Goal: Transaction & Acquisition: Purchase product/service

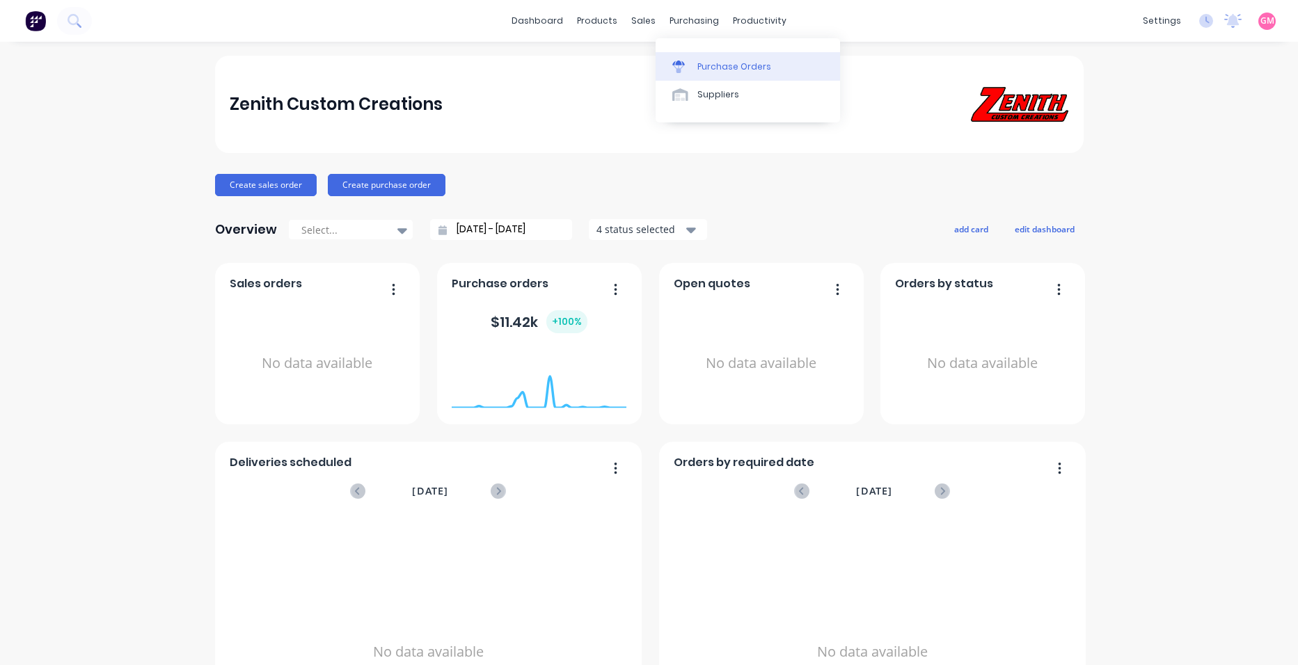
click at [722, 65] on div "Purchase Orders" at bounding box center [734, 67] width 74 height 13
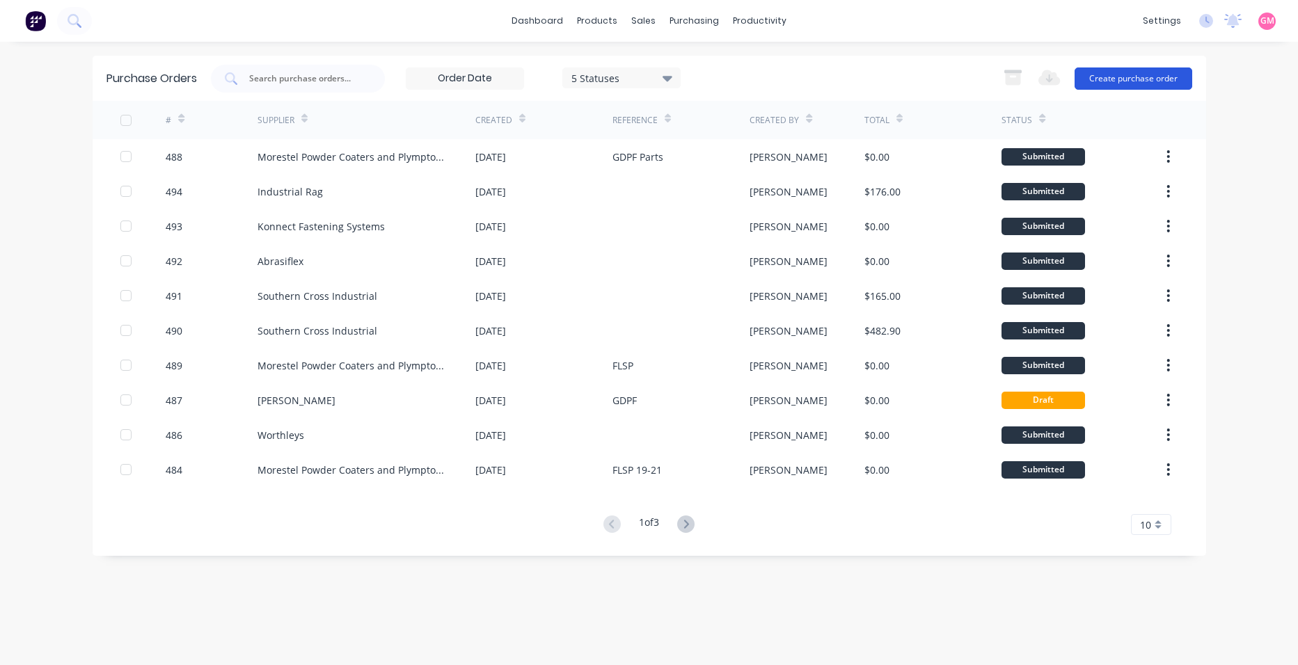
click at [1118, 75] on button "Create purchase order" at bounding box center [1133, 78] width 118 height 22
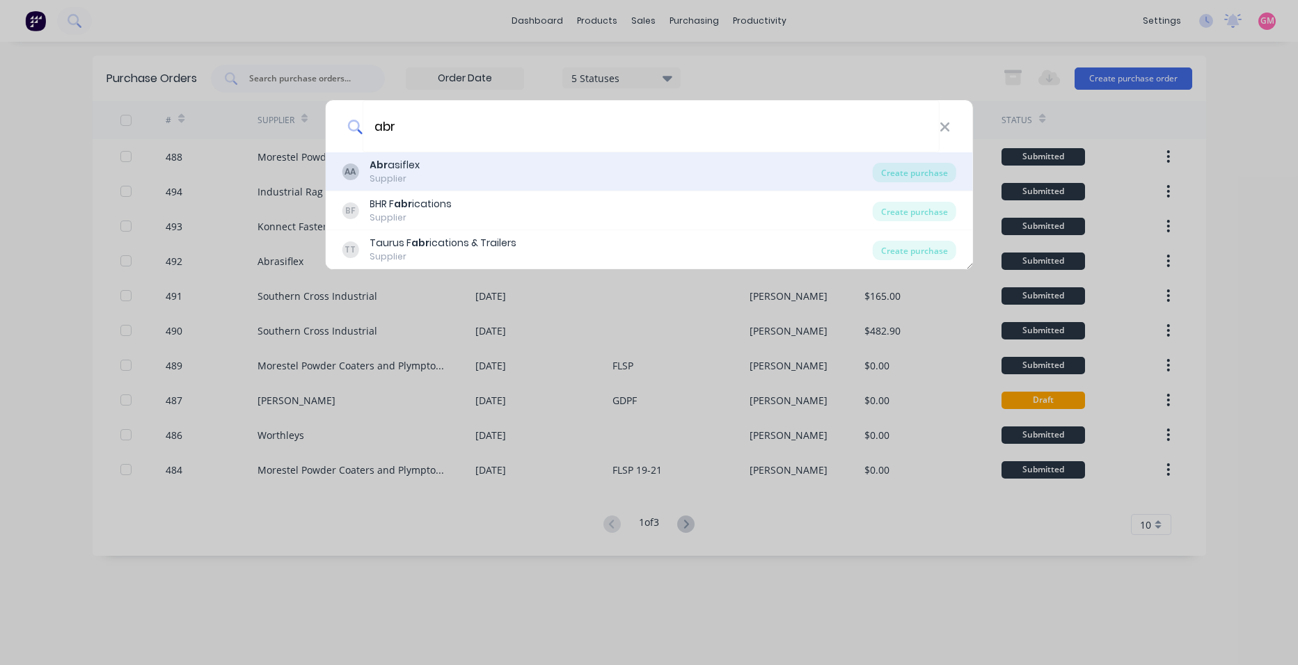
type input "abr"
click at [730, 180] on div "AA Abr asiflex Supplier" at bounding box center [607, 171] width 531 height 27
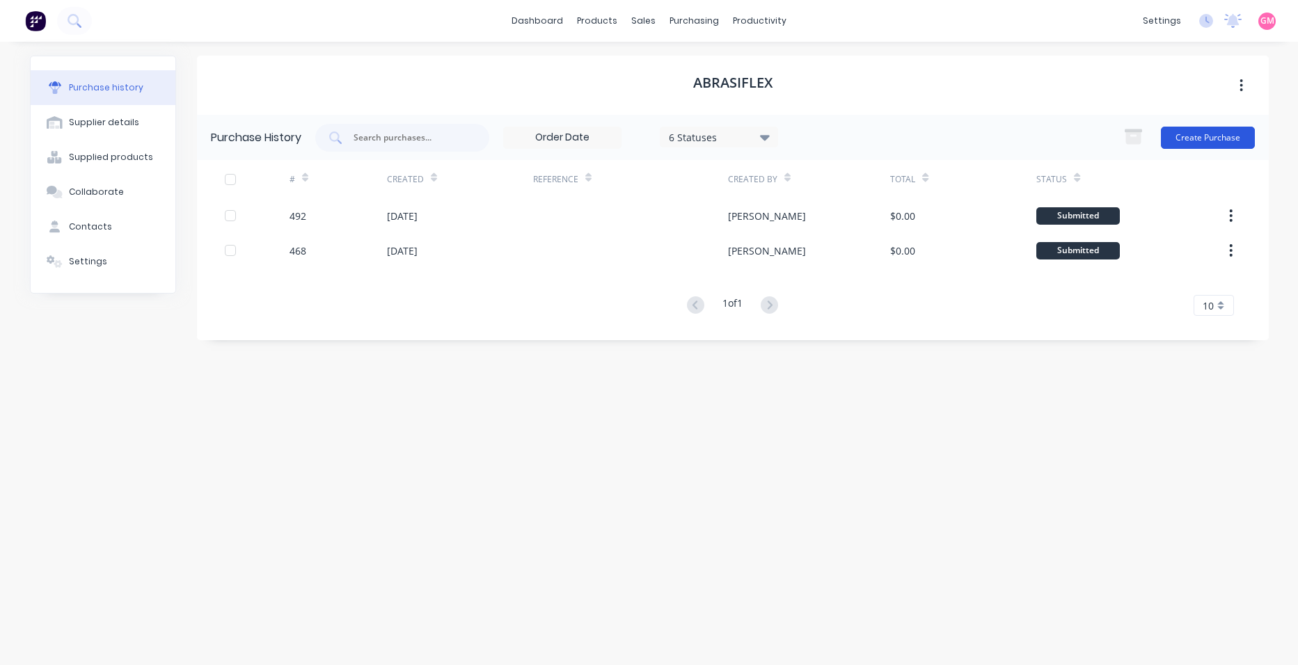
click at [1207, 143] on button "Create Purchase" at bounding box center [1208, 138] width 94 height 22
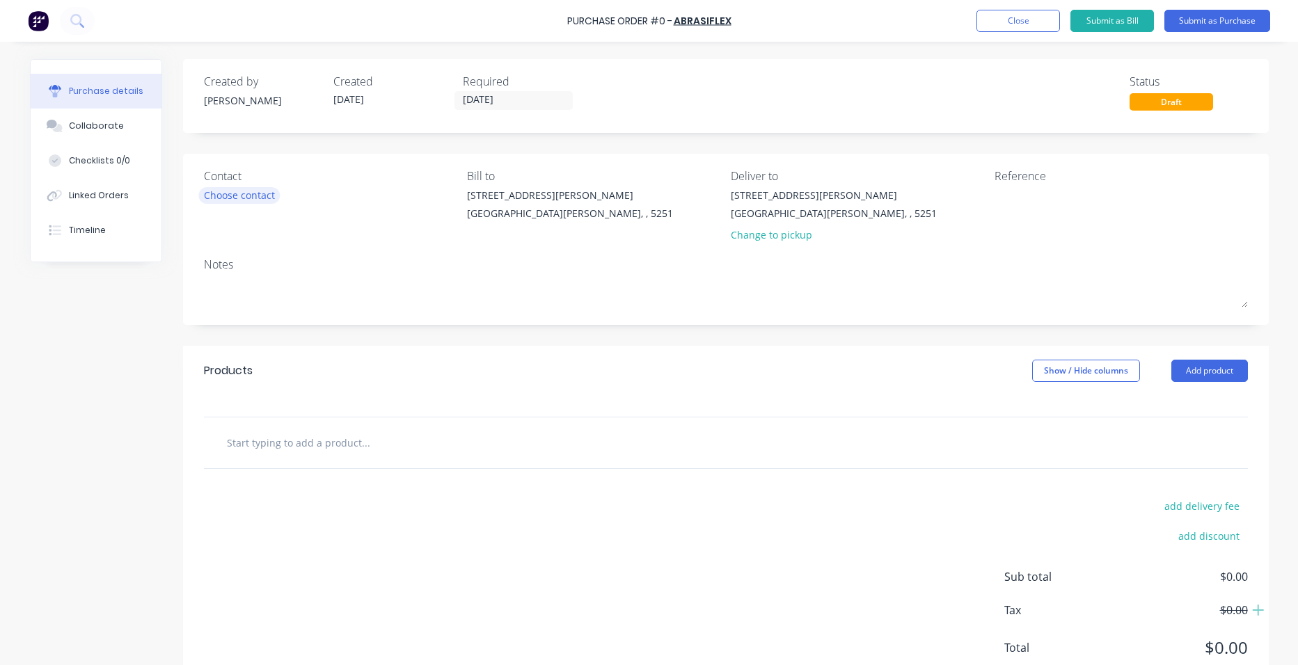
click at [228, 198] on div "Choose contact" at bounding box center [239, 195] width 71 height 15
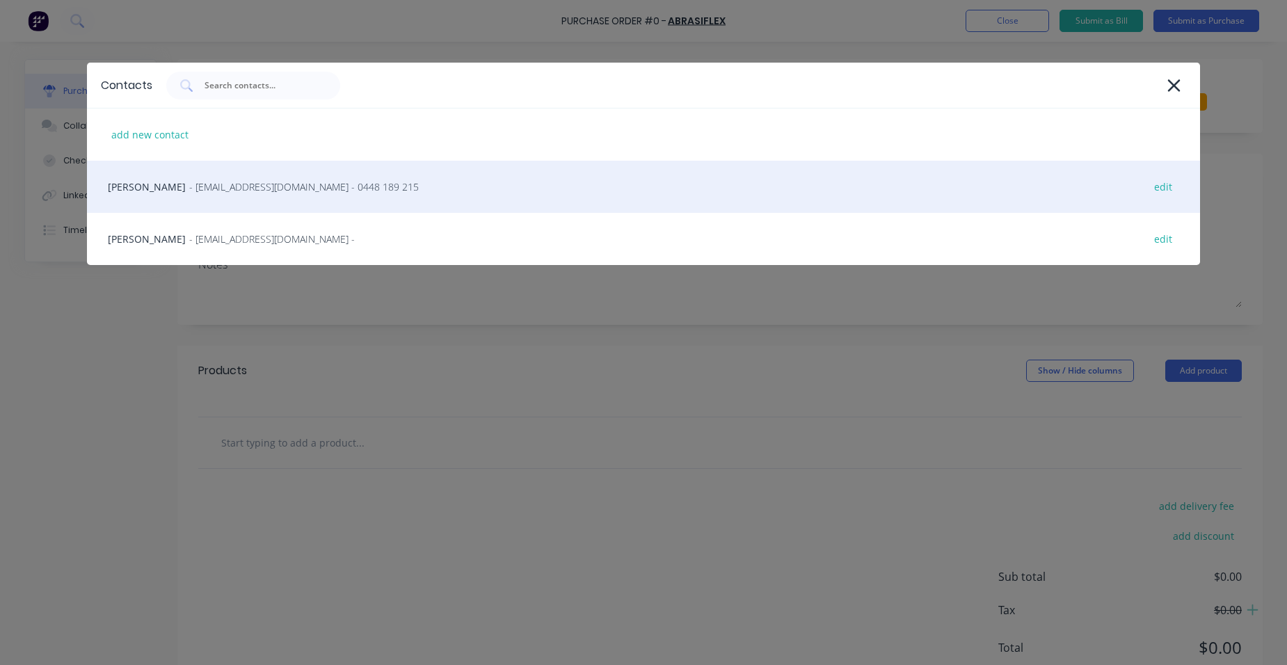
click at [241, 200] on div "[PERSON_NAME] - [EMAIL_ADDRESS][DOMAIN_NAME] - 0448 189 215 edit" at bounding box center [643, 187] width 1113 height 52
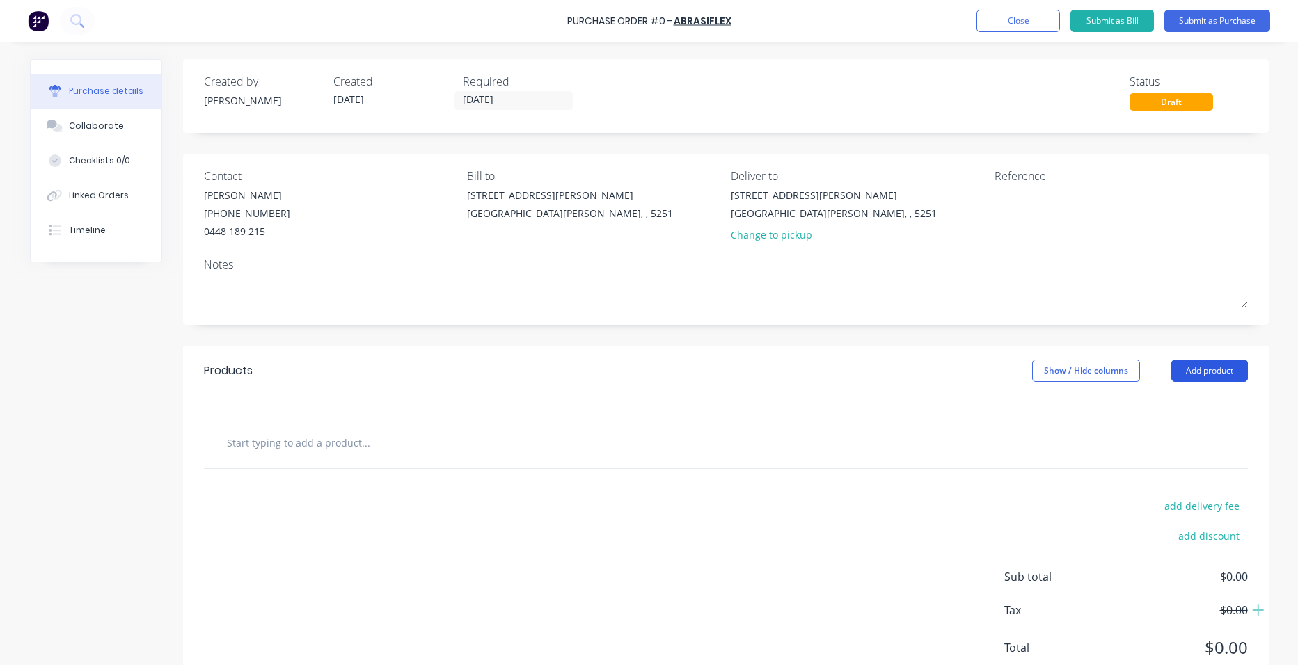
click at [1200, 368] on button "Add product" at bounding box center [1209, 371] width 77 height 22
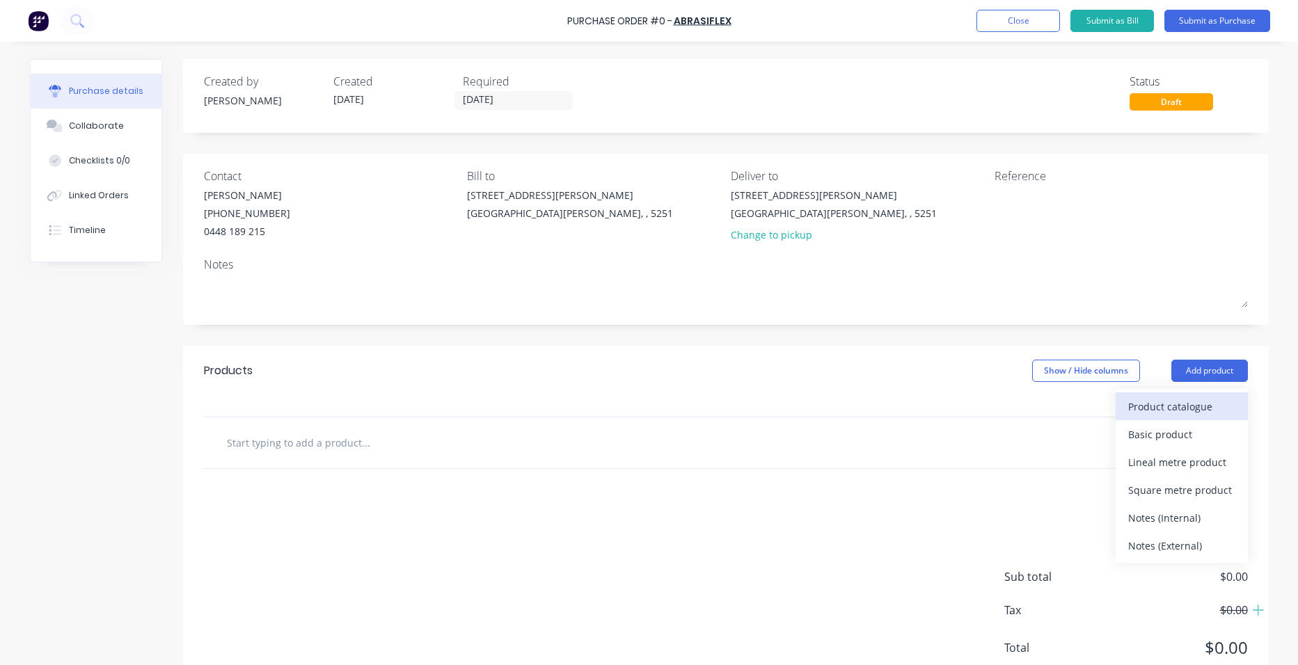
click at [1185, 402] on div "Product catalogue" at bounding box center [1181, 407] width 107 height 20
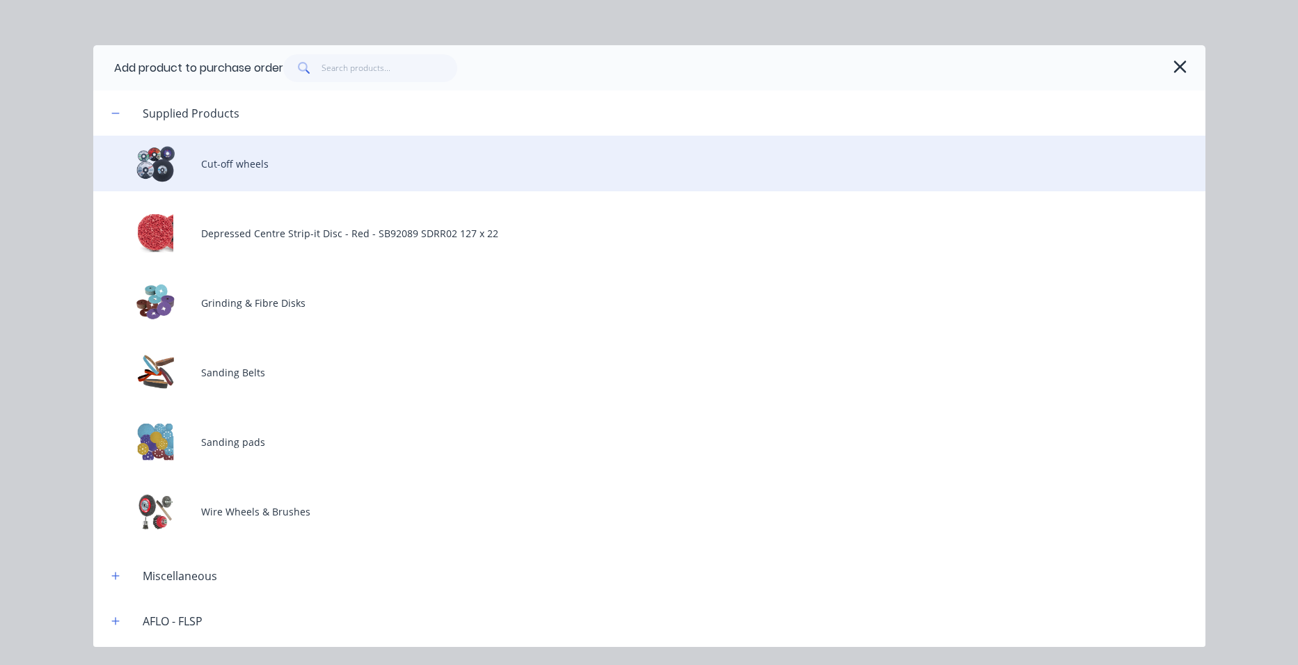
click at [233, 168] on div "Cut-off wheels" at bounding box center [649, 164] width 1112 height 56
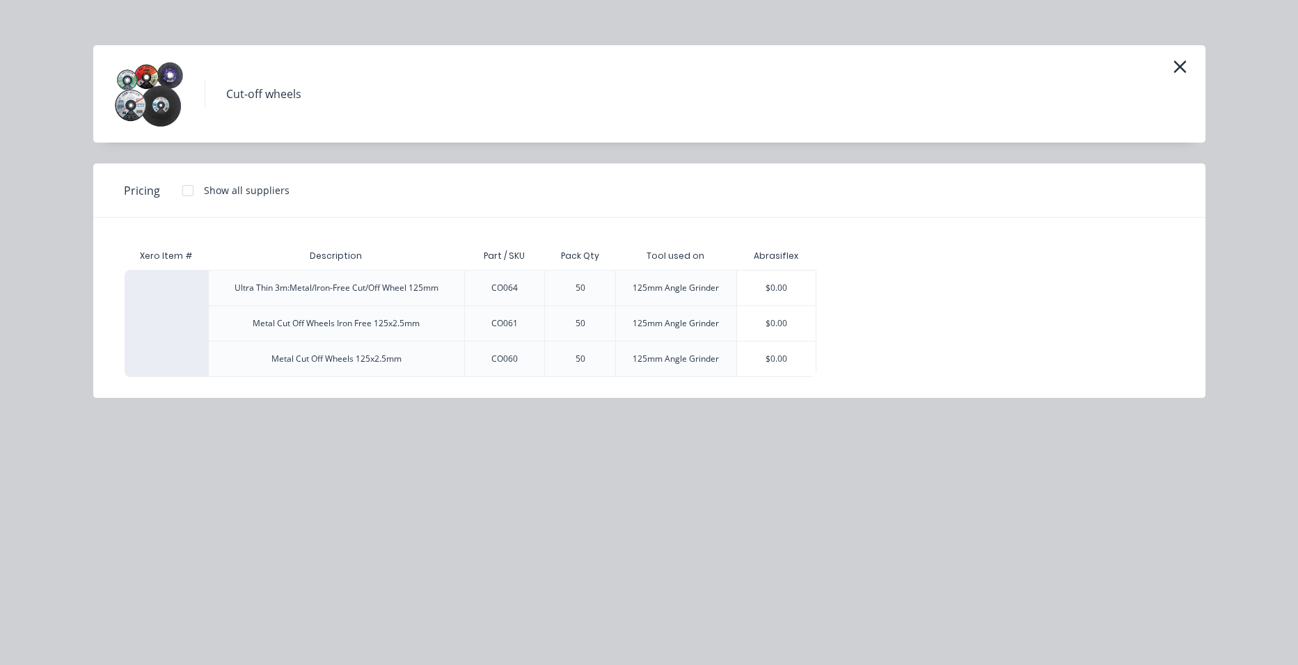
click at [773, 356] on div "$0.00" at bounding box center [776, 359] width 79 height 35
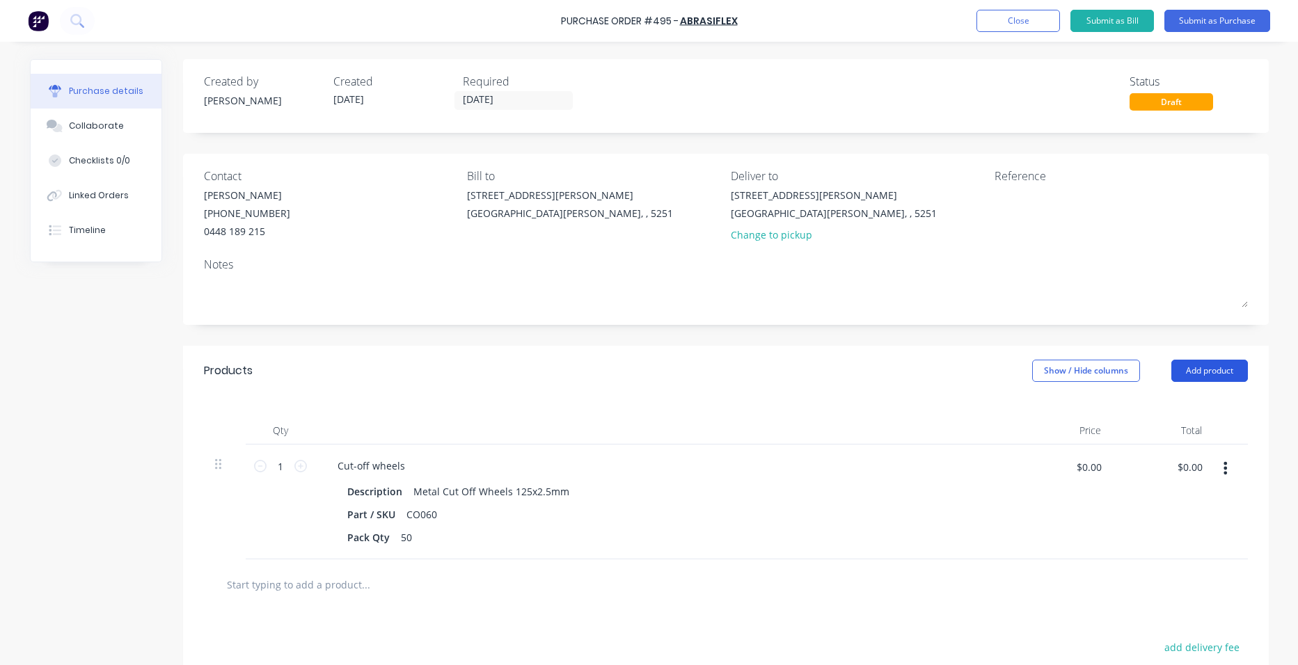
click at [1209, 362] on button "Add product" at bounding box center [1209, 371] width 77 height 22
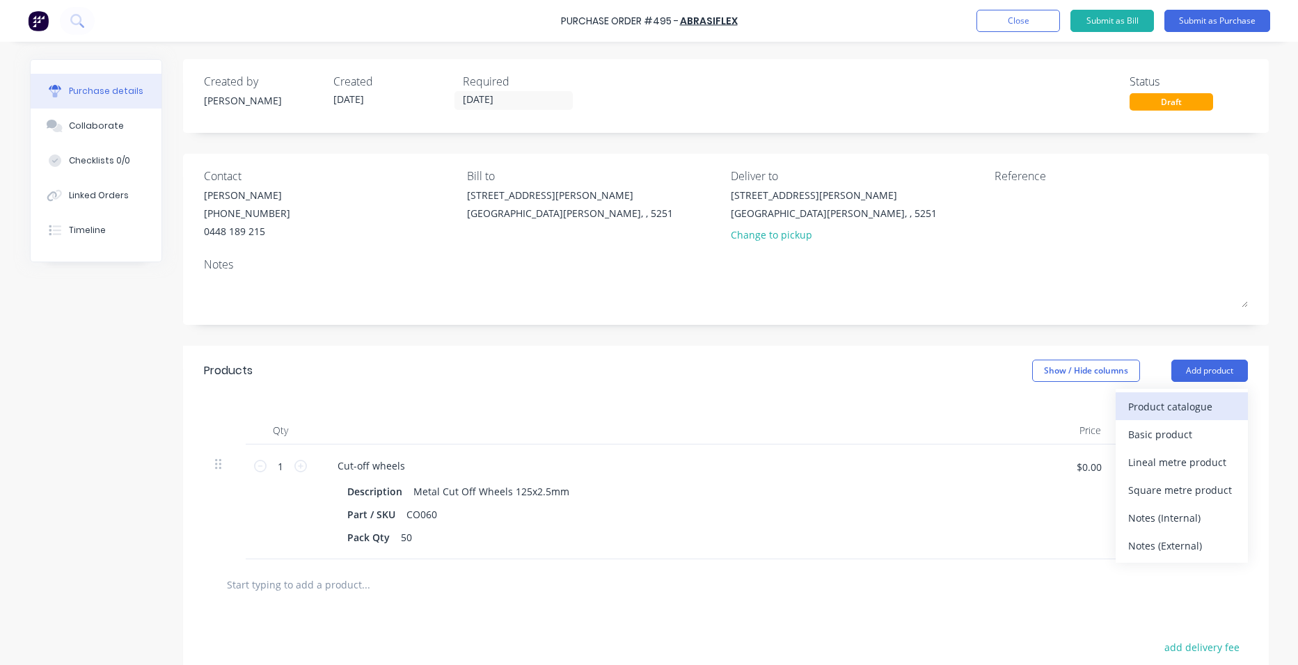
click at [1165, 406] on div "Product catalogue" at bounding box center [1181, 407] width 107 height 20
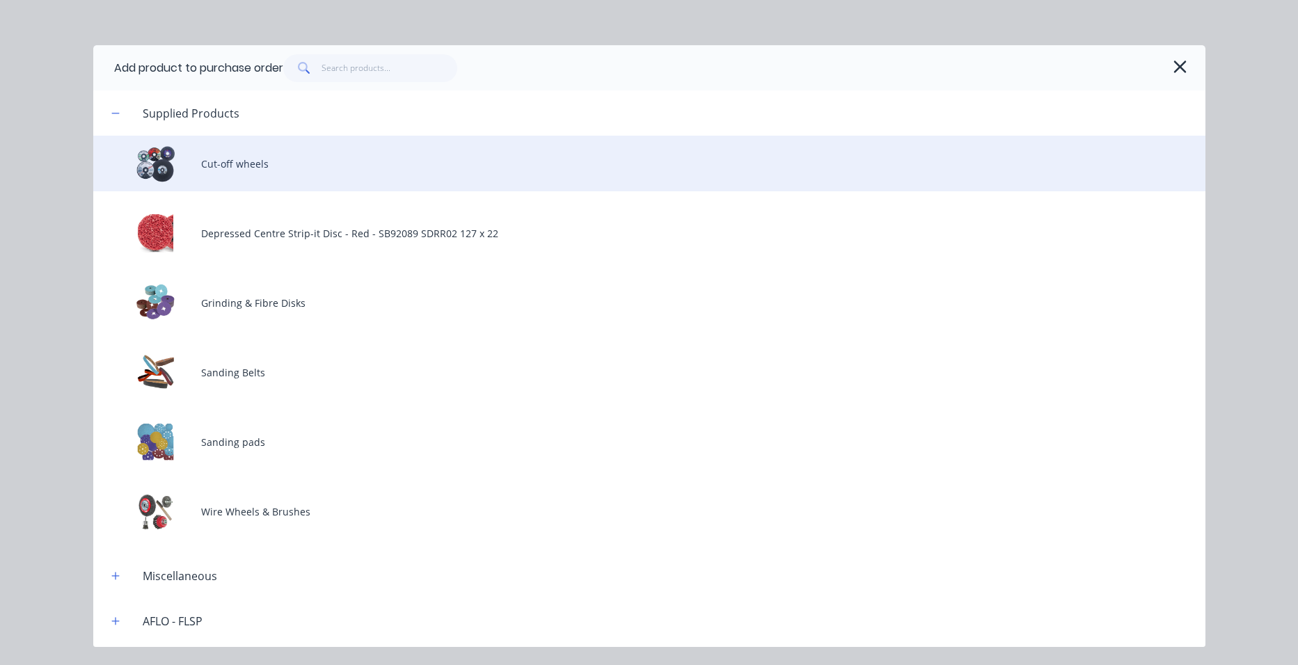
click at [385, 161] on div "Cut-off wheels" at bounding box center [649, 164] width 1112 height 56
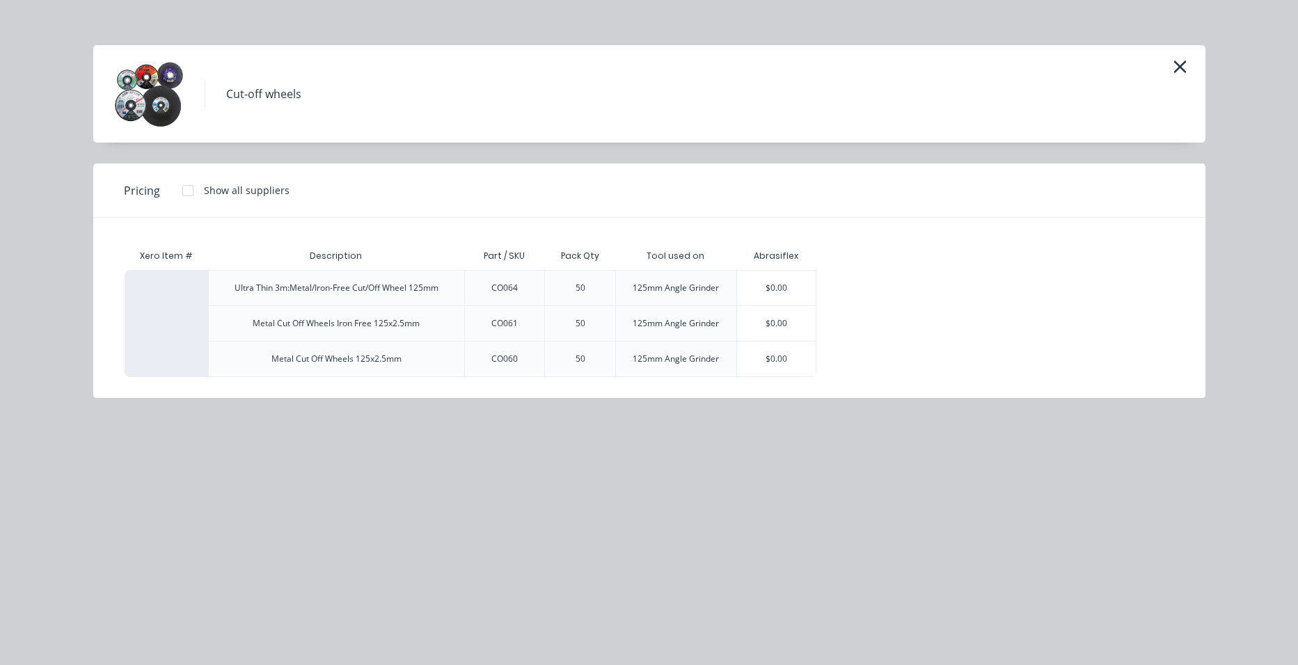
click at [764, 318] on div "$0.00" at bounding box center [776, 323] width 79 height 35
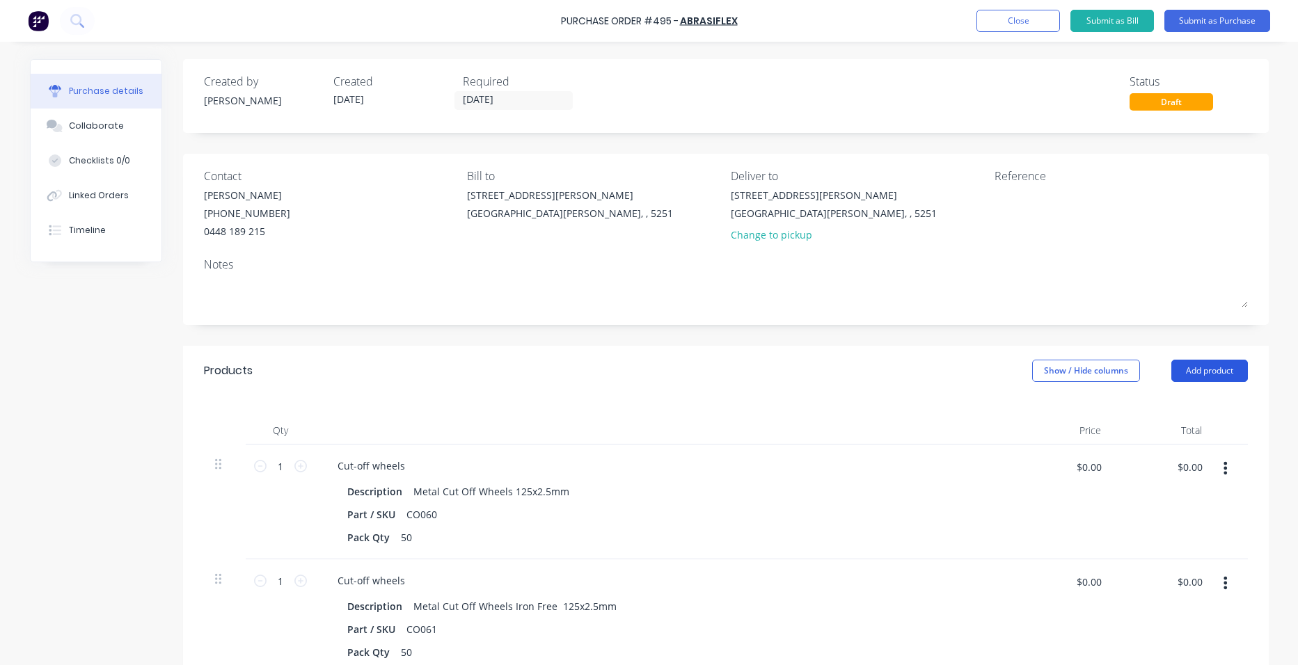
click at [1204, 375] on button "Add product" at bounding box center [1209, 371] width 77 height 22
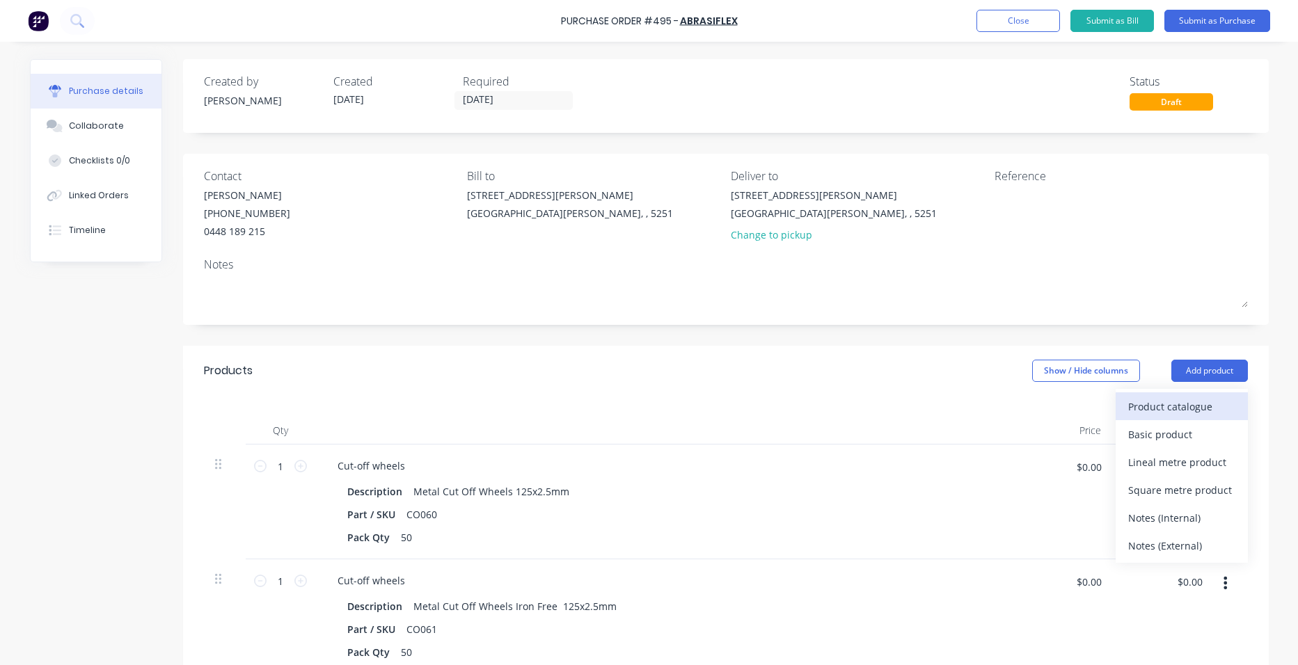
click at [1156, 402] on div "Product catalogue" at bounding box center [1181, 407] width 107 height 20
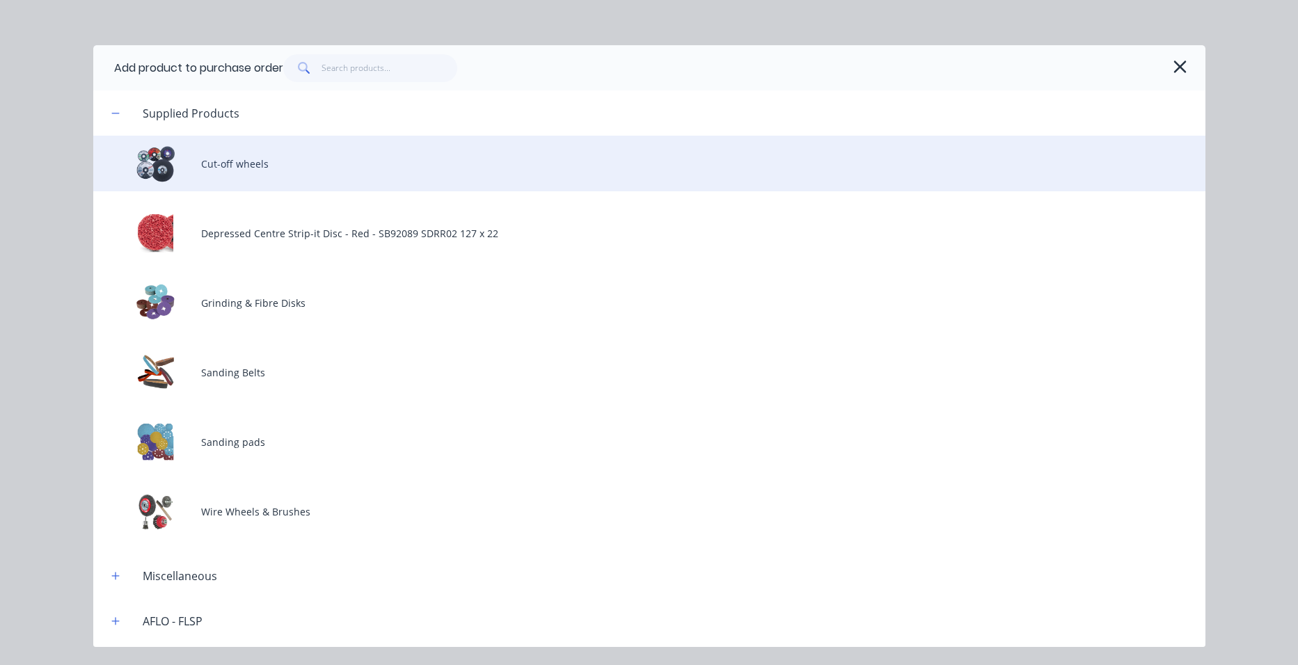
click at [329, 161] on div "Cut-off wheels" at bounding box center [649, 164] width 1112 height 56
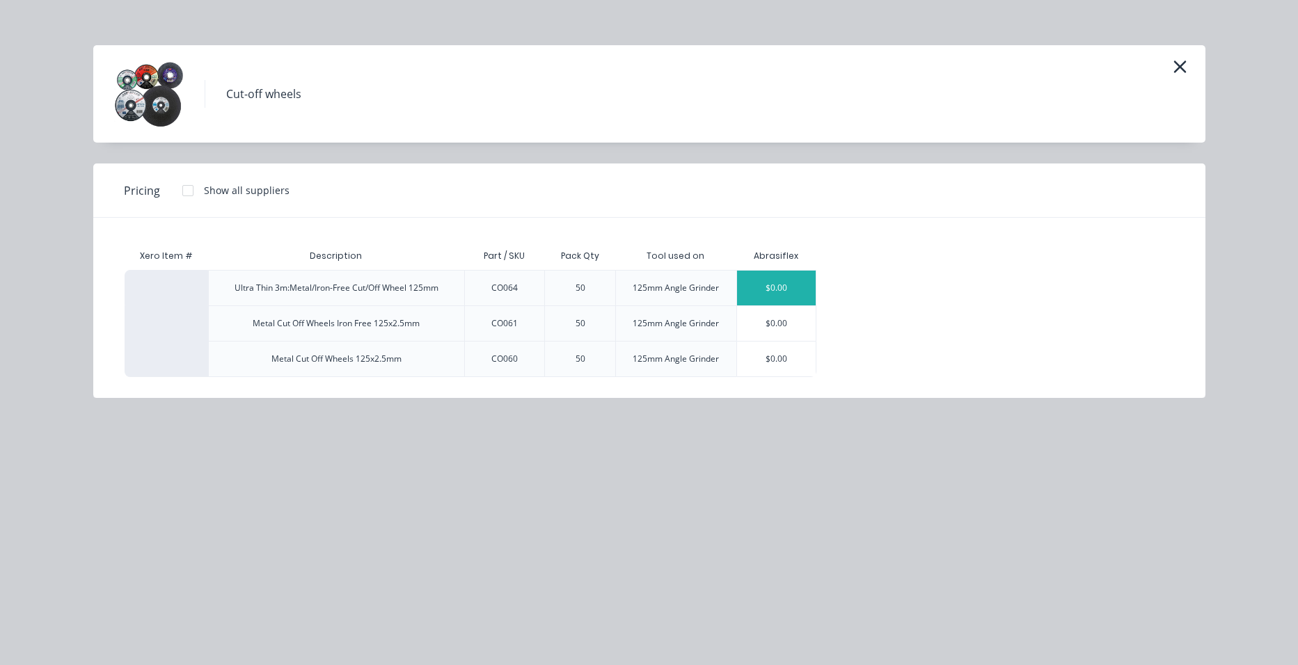
click at [800, 289] on div "$0.00" at bounding box center [776, 288] width 79 height 35
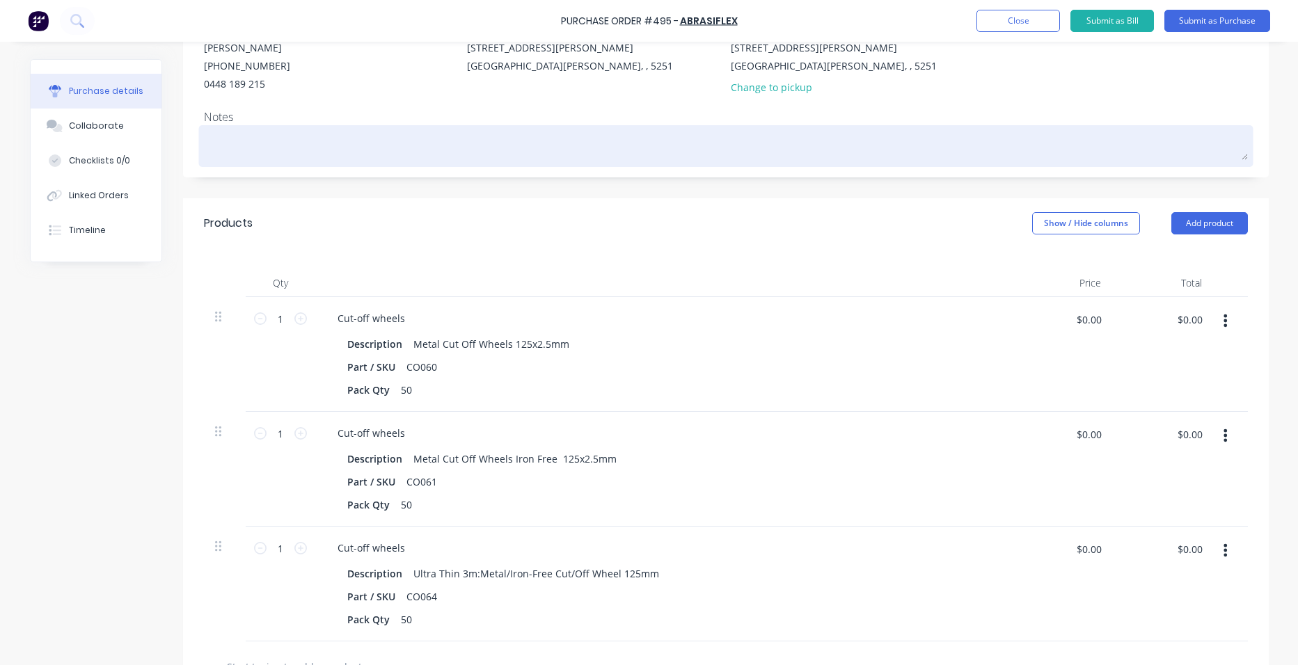
scroll to position [139, 0]
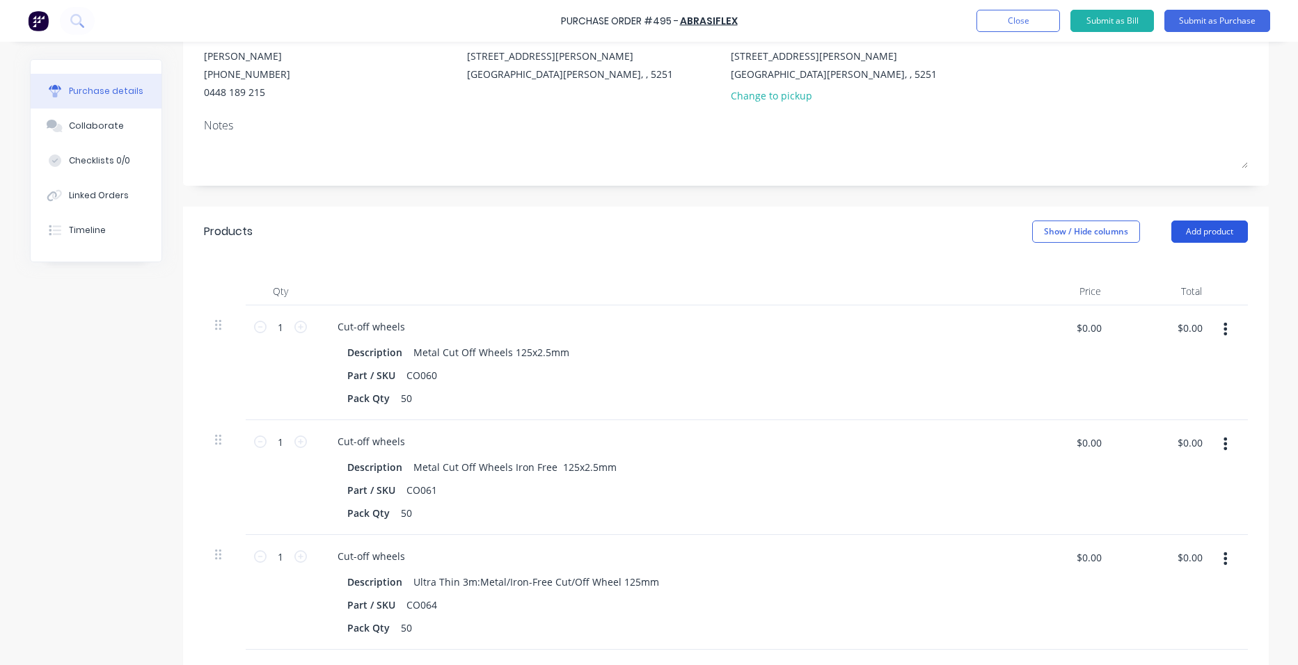
click at [1202, 233] on button "Add product" at bounding box center [1209, 232] width 77 height 22
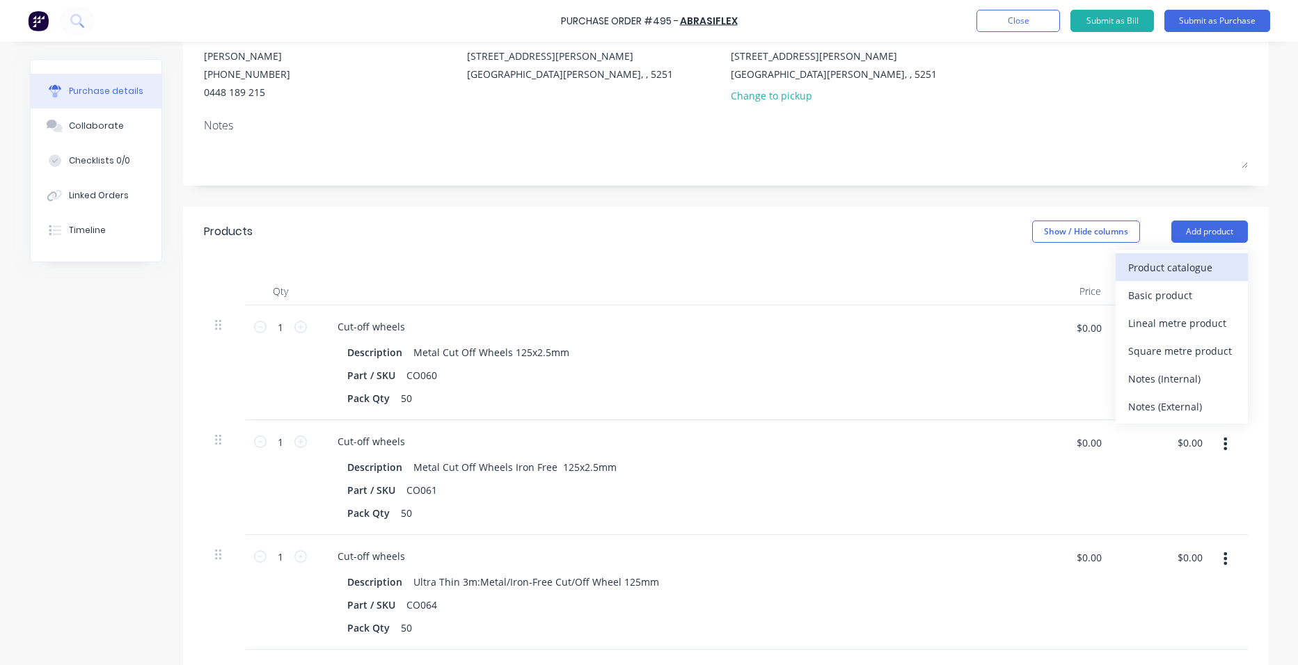
click at [1198, 268] on div "Product catalogue" at bounding box center [1181, 267] width 107 height 20
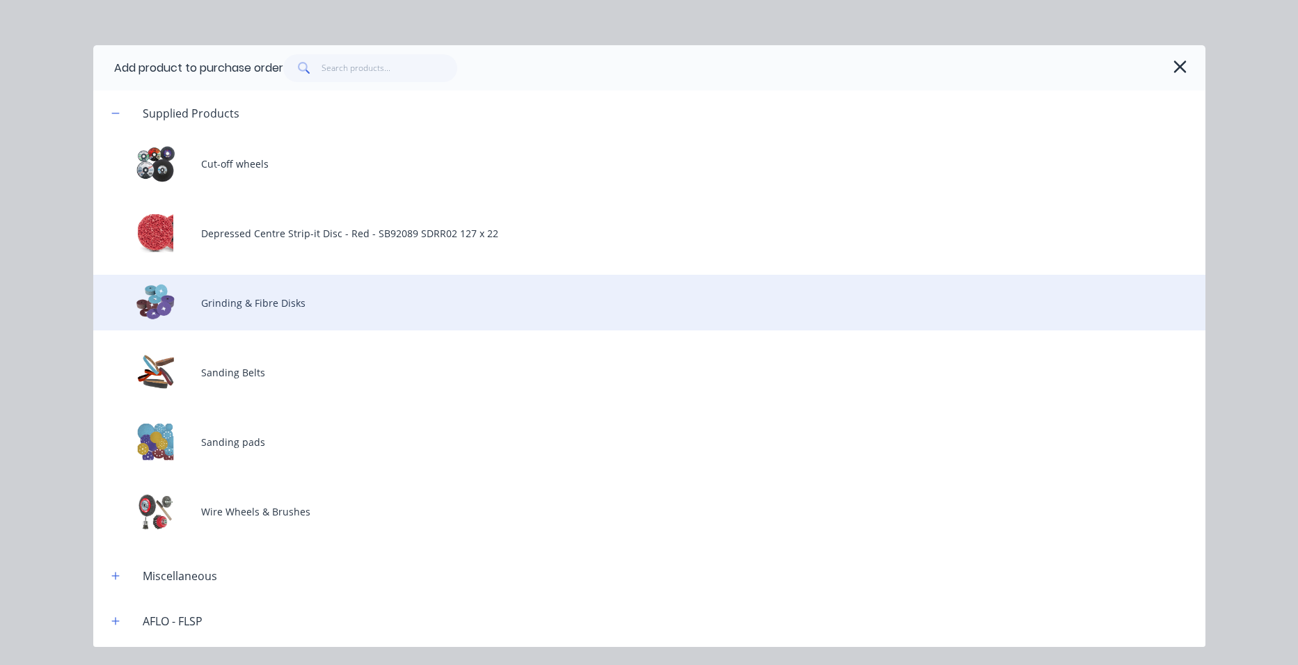
click at [255, 307] on div "Grinding & Fibre Disks" at bounding box center [649, 303] width 1112 height 56
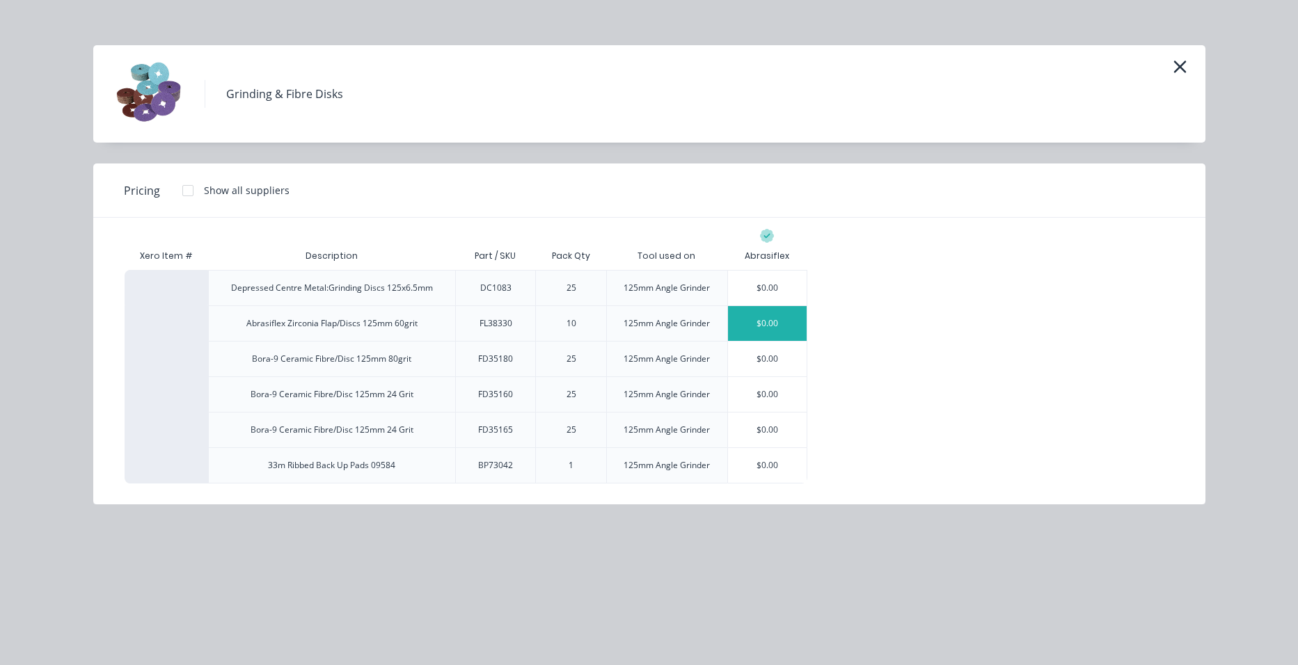
click at [779, 324] on div "$0.00" at bounding box center [767, 323] width 79 height 35
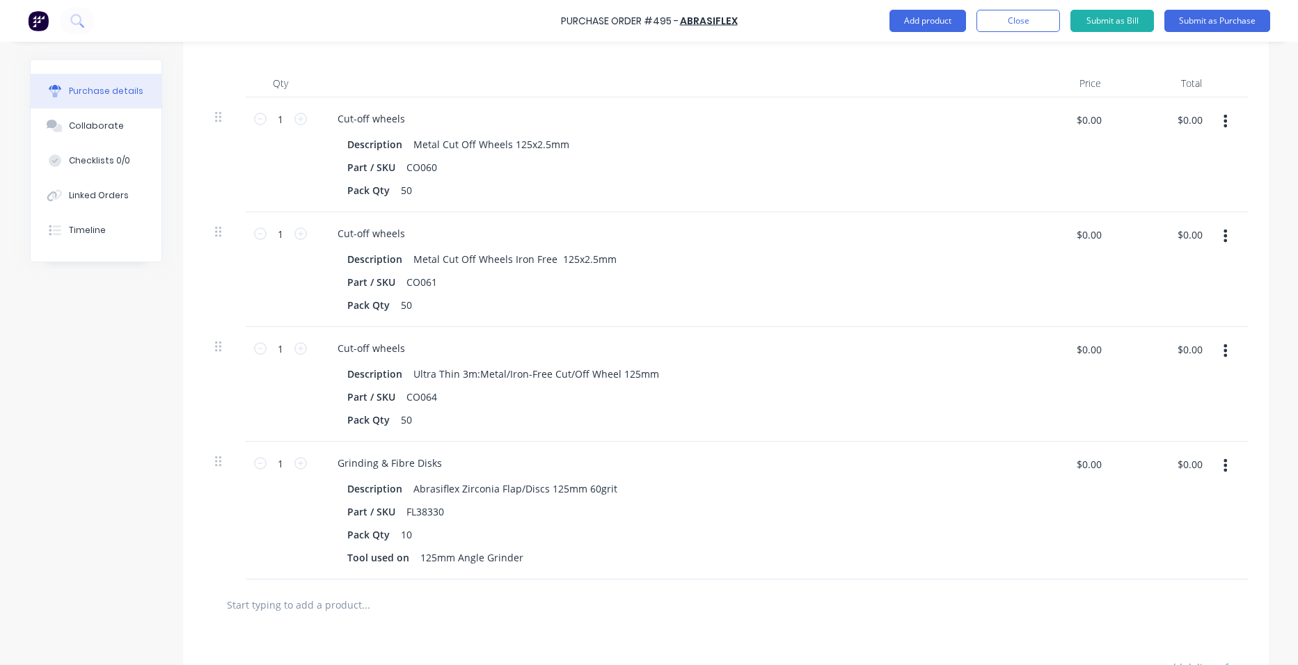
scroll to position [348, 0]
click at [294, 464] on icon at bounding box center [300, 462] width 13 height 13
type input "2"
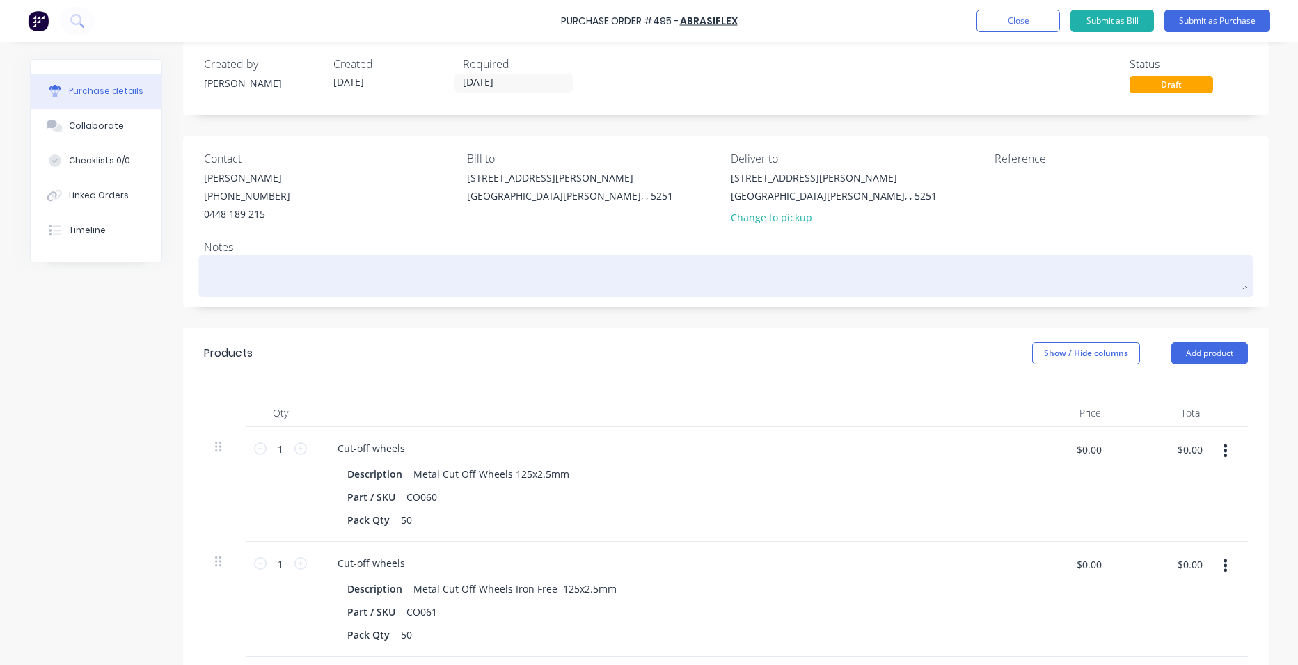
scroll to position [0, 0]
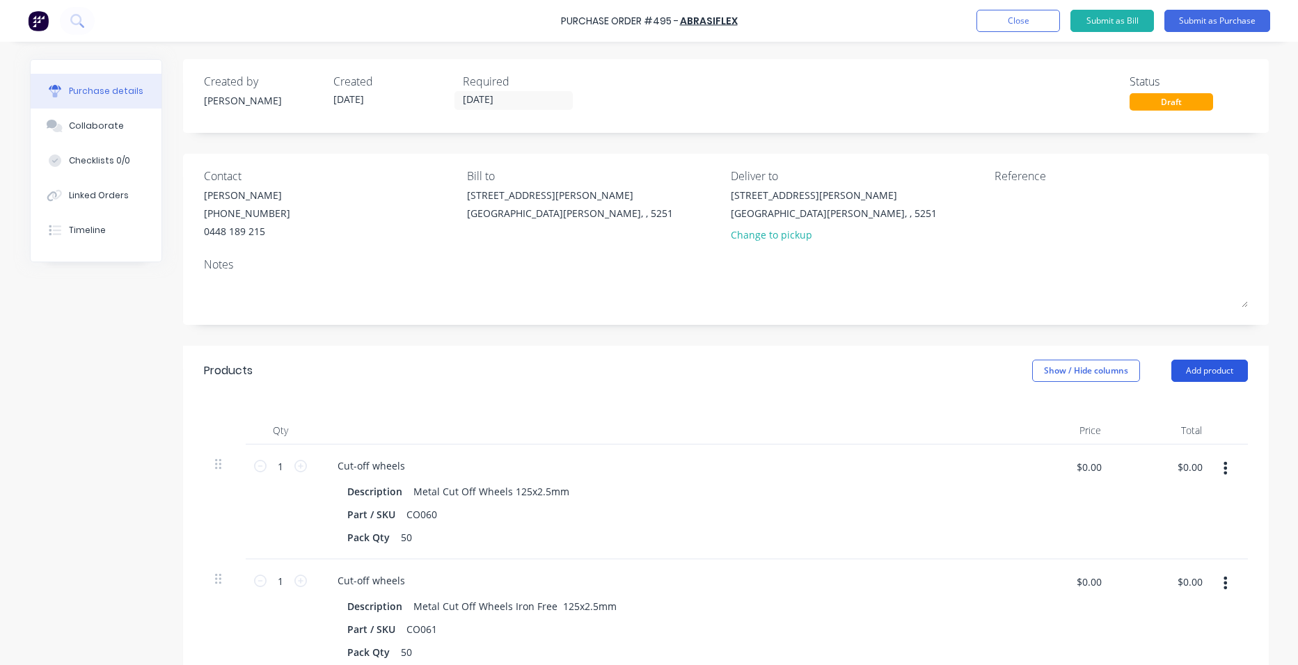
click at [1207, 372] on button "Add product" at bounding box center [1209, 371] width 77 height 22
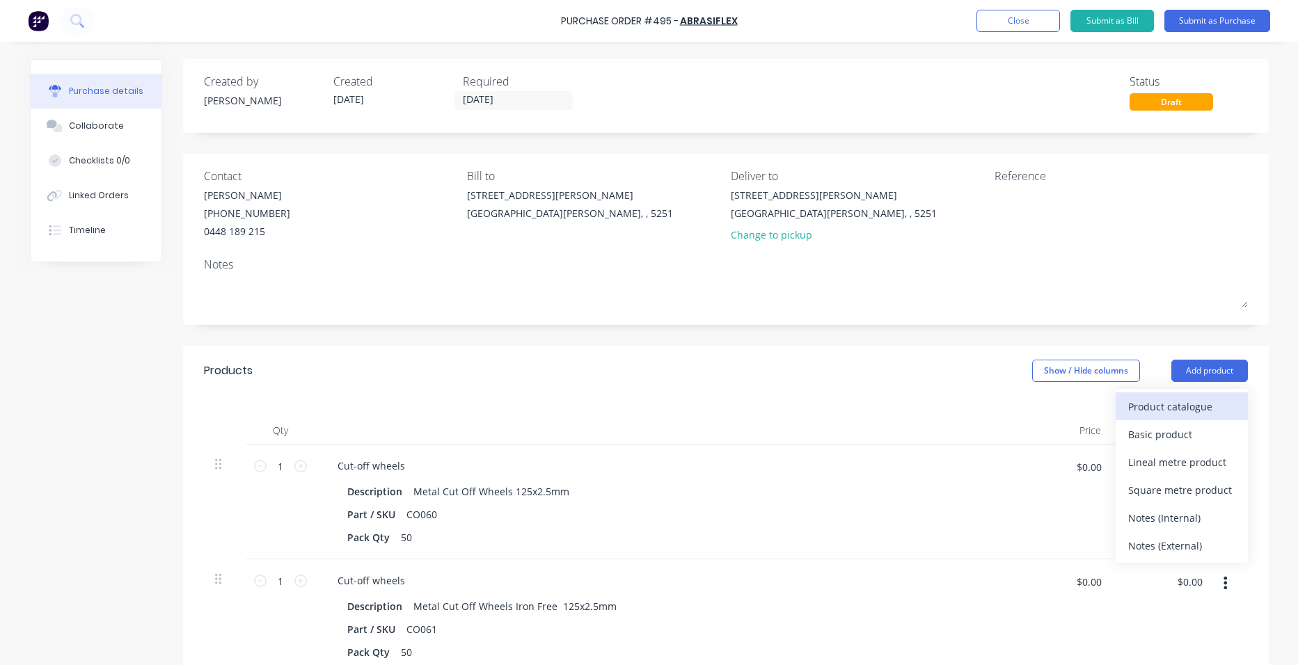
click at [1194, 415] on div "Product catalogue" at bounding box center [1181, 407] width 107 height 20
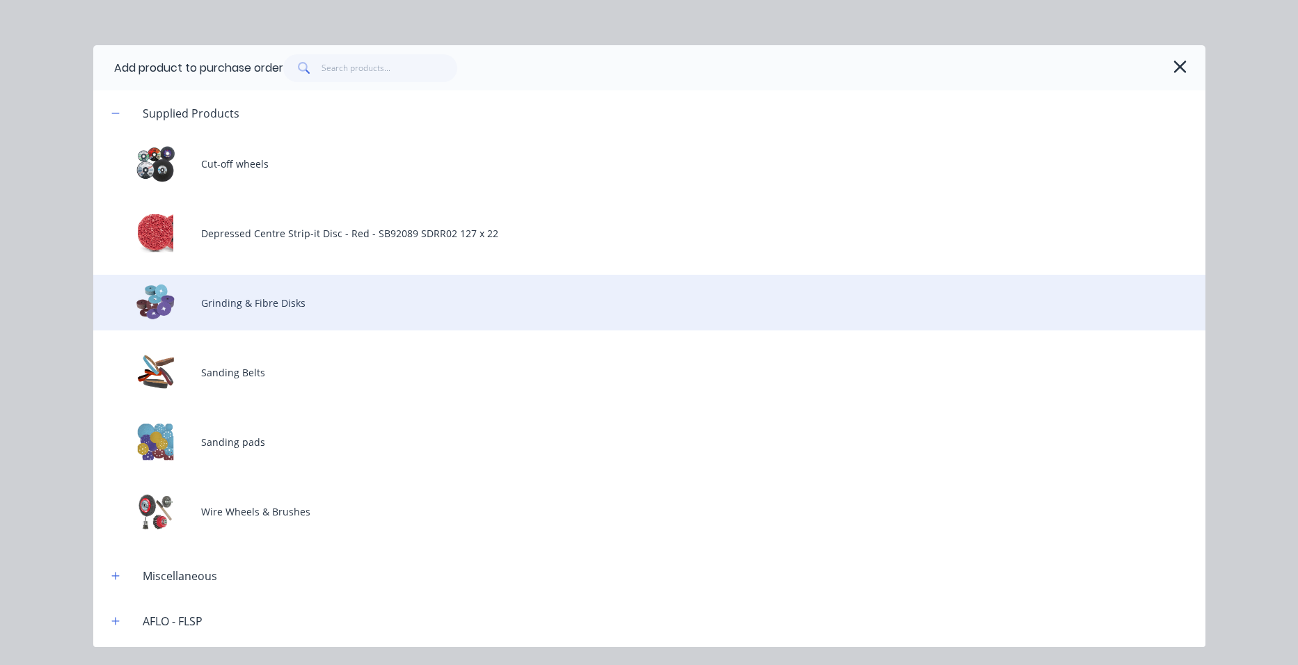
click at [388, 311] on div "Grinding & Fibre Disks" at bounding box center [649, 303] width 1112 height 56
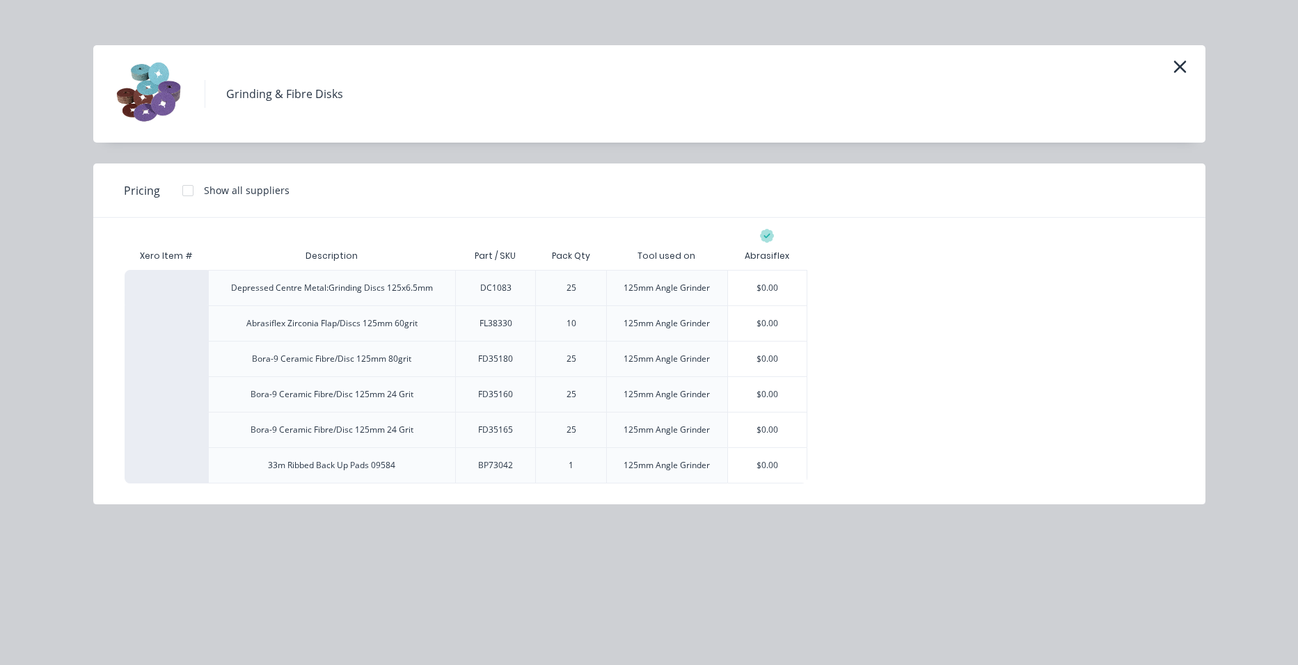
drag, startPoint x: 772, startPoint y: 355, endPoint x: 782, endPoint y: 357, distance: 10.6
click at [774, 355] on div "$0.00" at bounding box center [767, 359] width 79 height 35
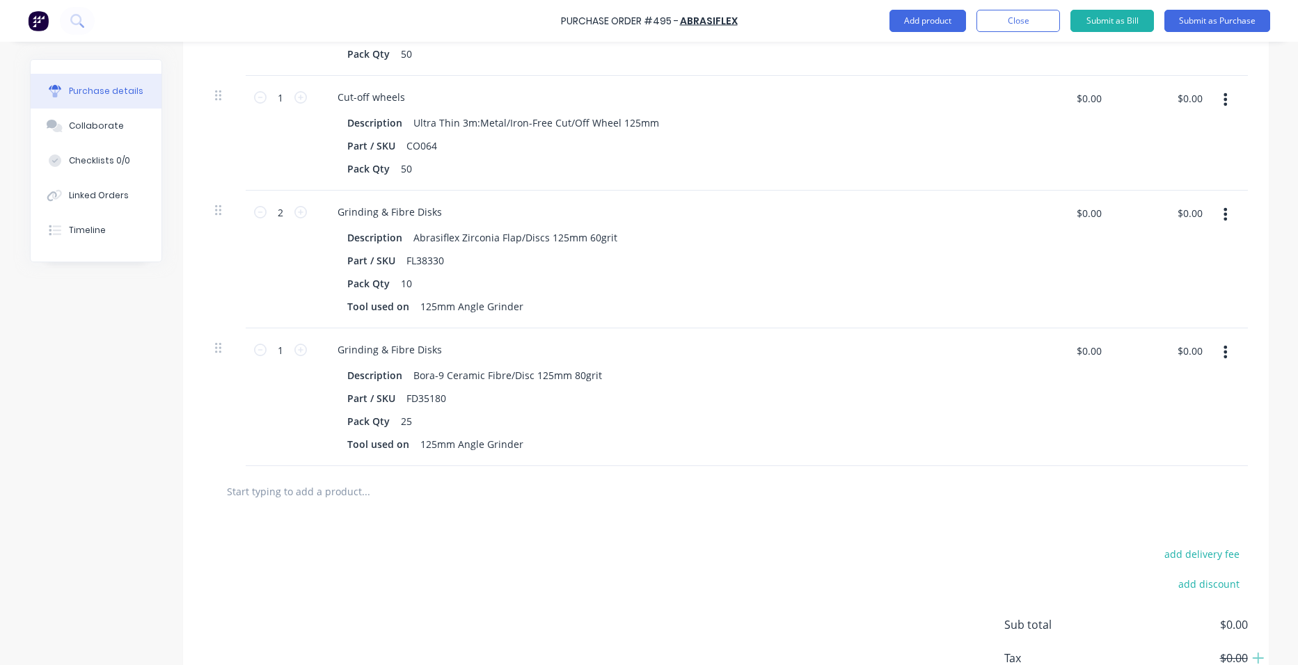
scroll to position [693, 0]
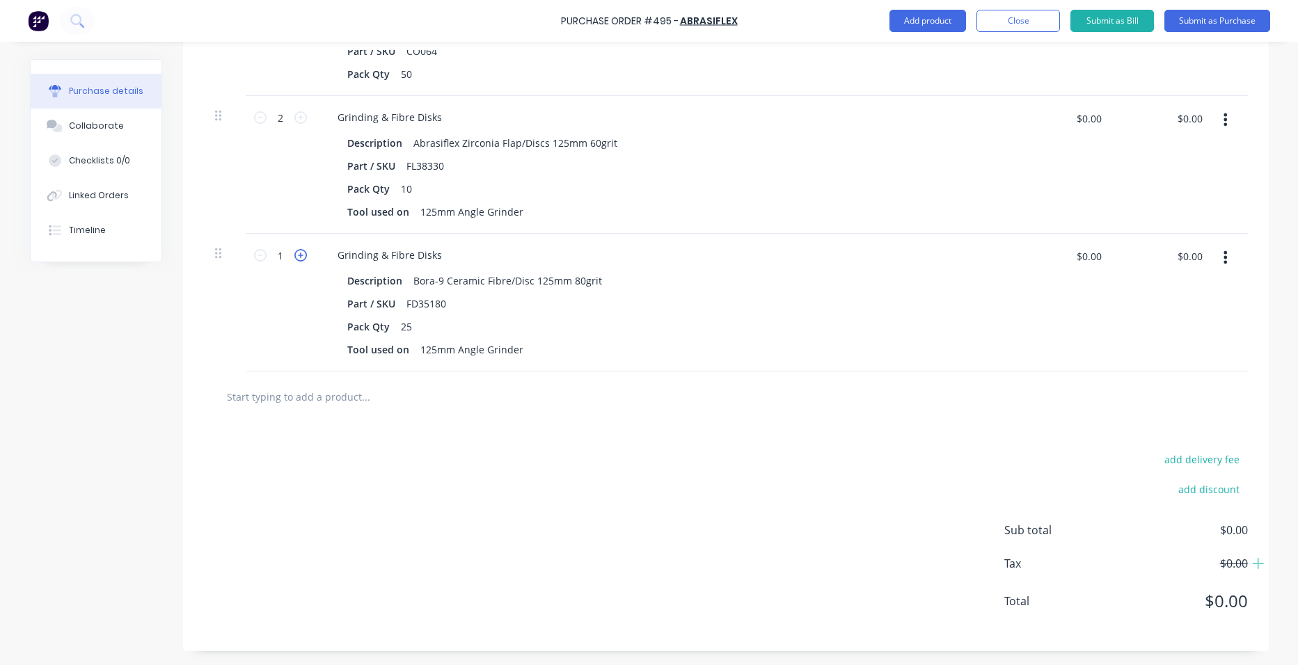
click at [299, 255] on icon at bounding box center [300, 255] width 13 height 13
type input "2"
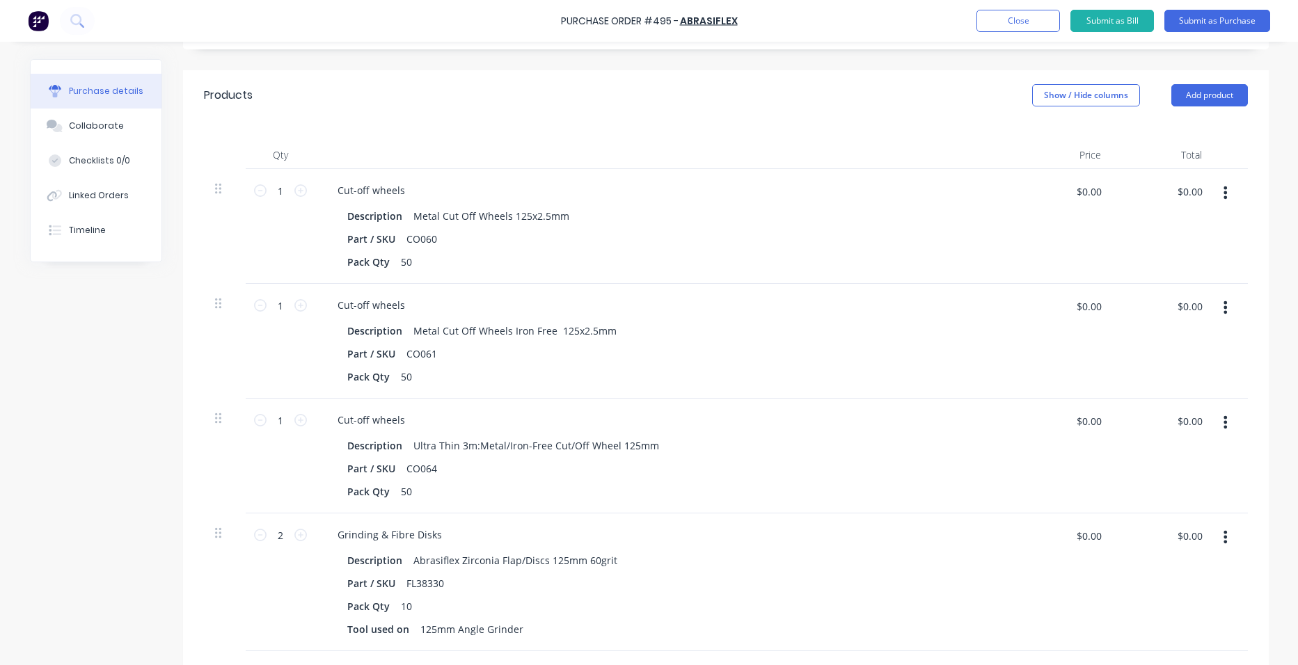
scroll to position [0, 0]
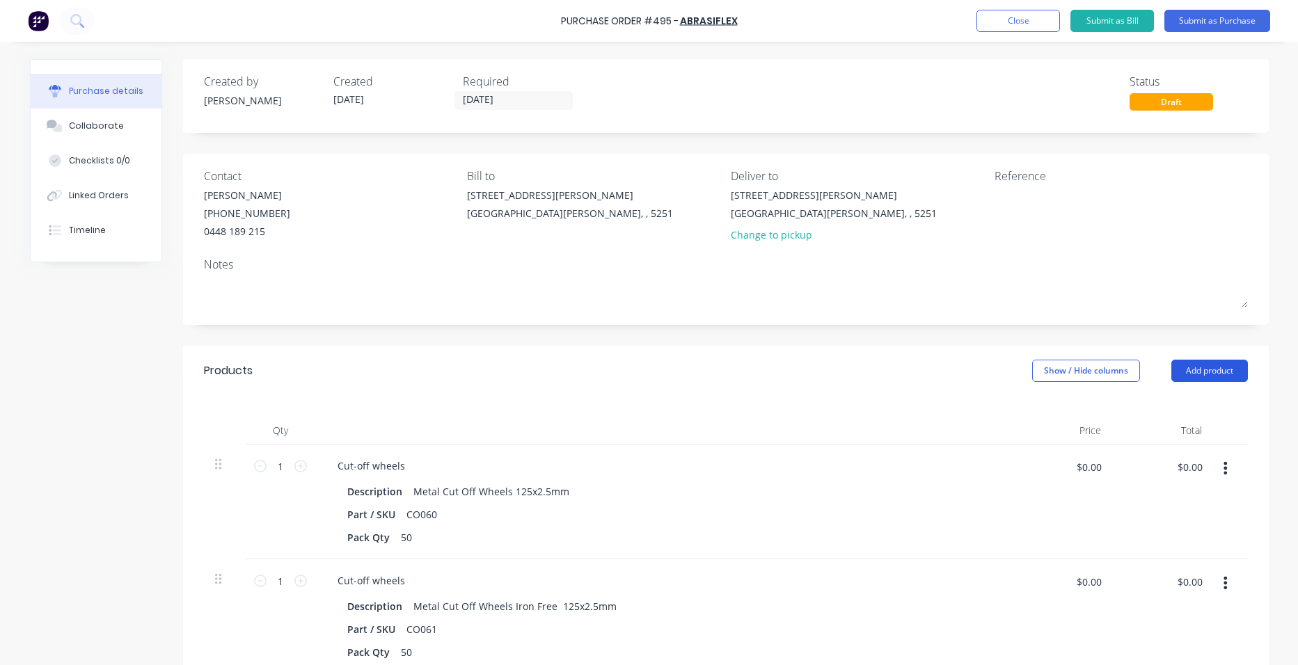
click at [1221, 369] on button "Add product" at bounding box center [1209, 371] width 77 height 22
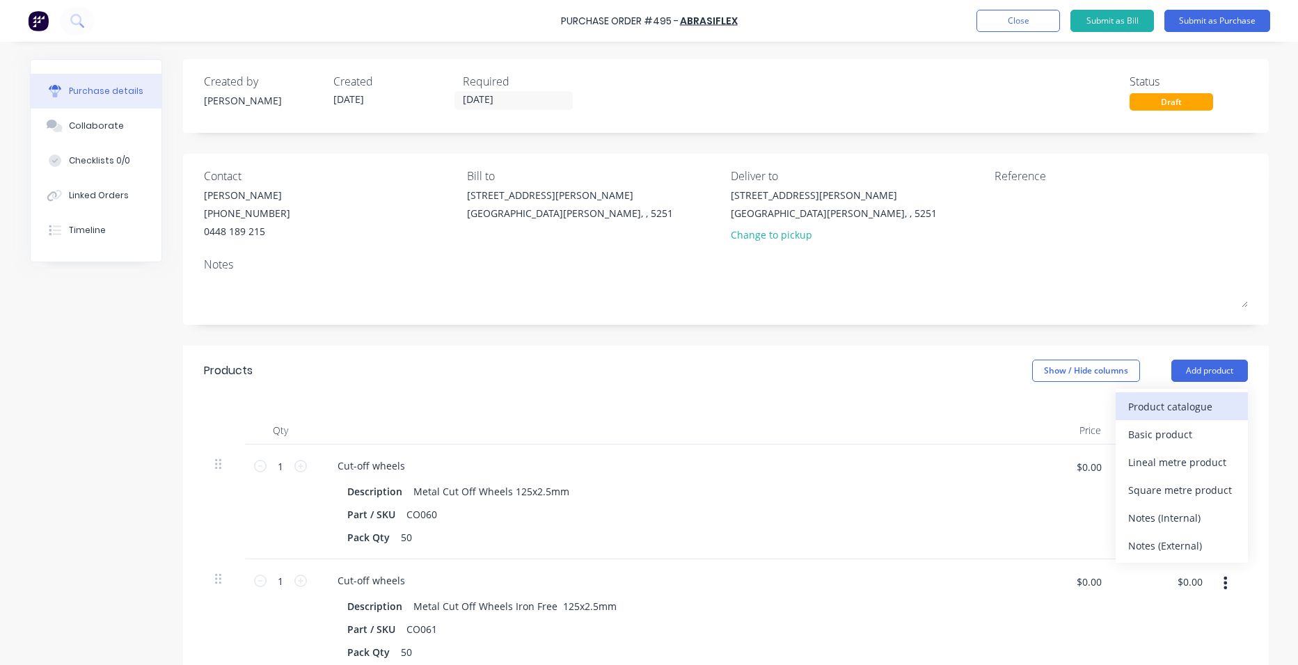
click at [1165, 406] on div "Product catalogue" at bounding box center [1181, 407] width 107 height 20
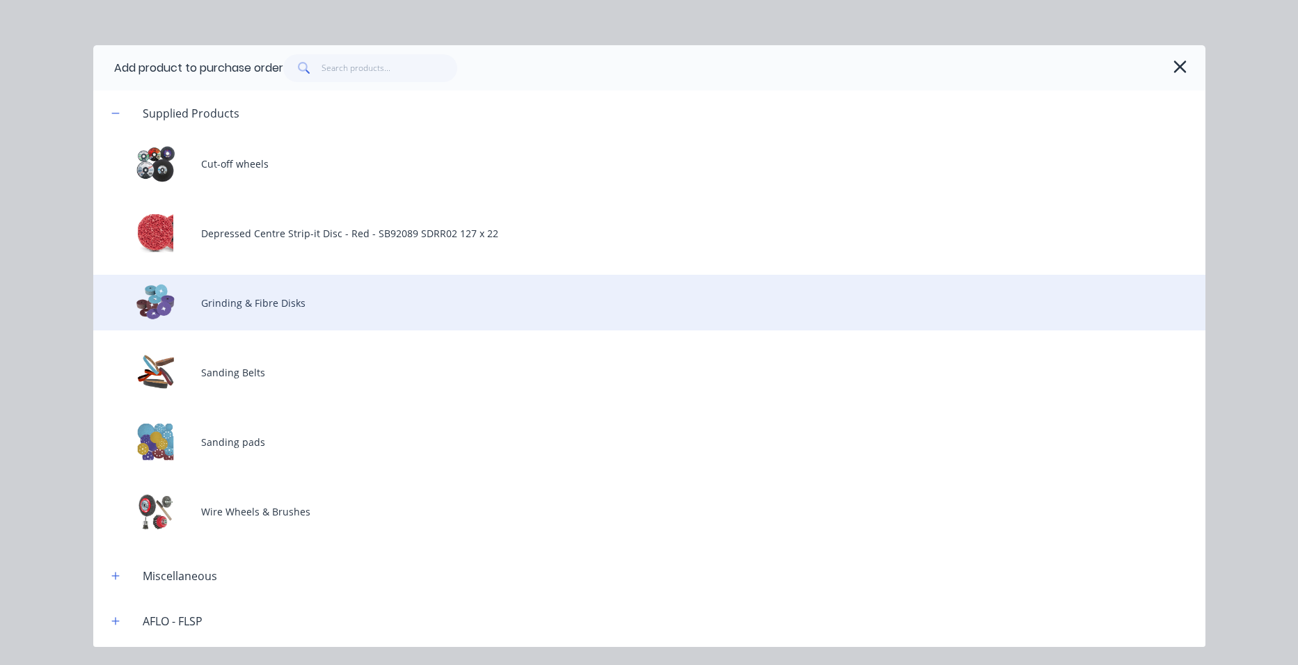
click at [287, 300] on div "Grinding & Fibre Disks" at bounding box center [649, 303] width 1112 height 56
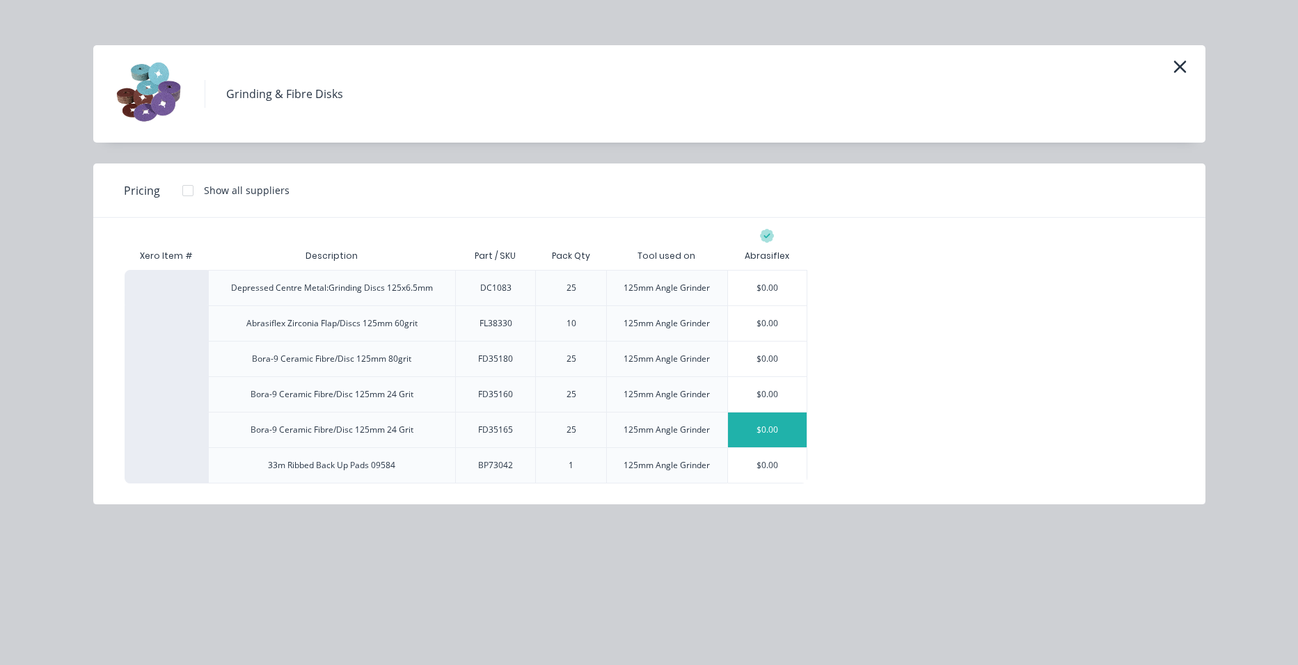
click at [761, 426] on div "$0.00" at bounding box center [767, 430] width 79 height 35
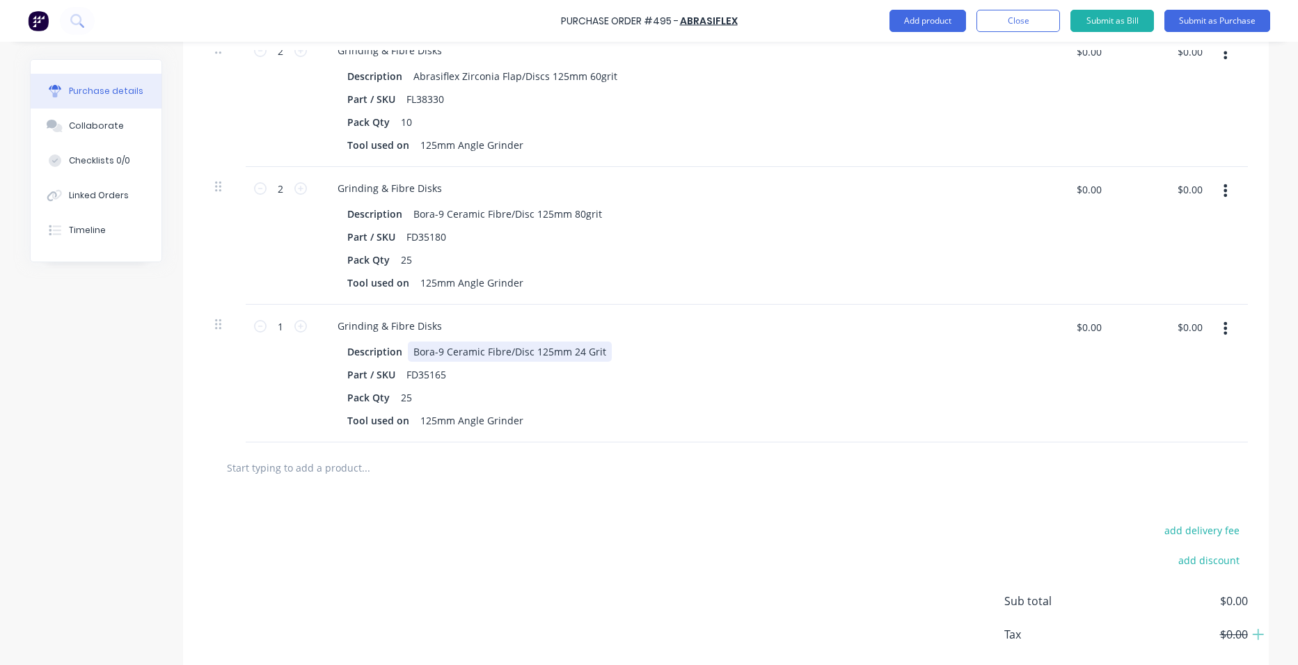
scroll to position [765, 0]
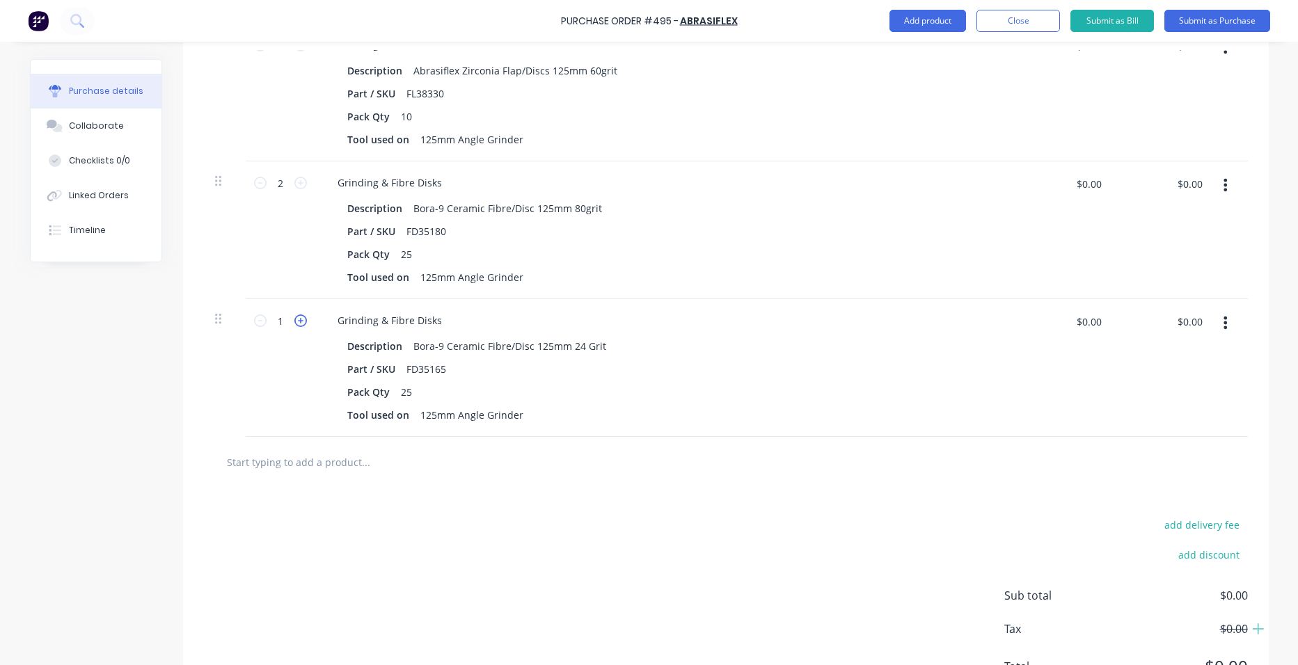
click at [294, 318] on icon at bounding box center [300, 321] width 13 height 13
type input "2"
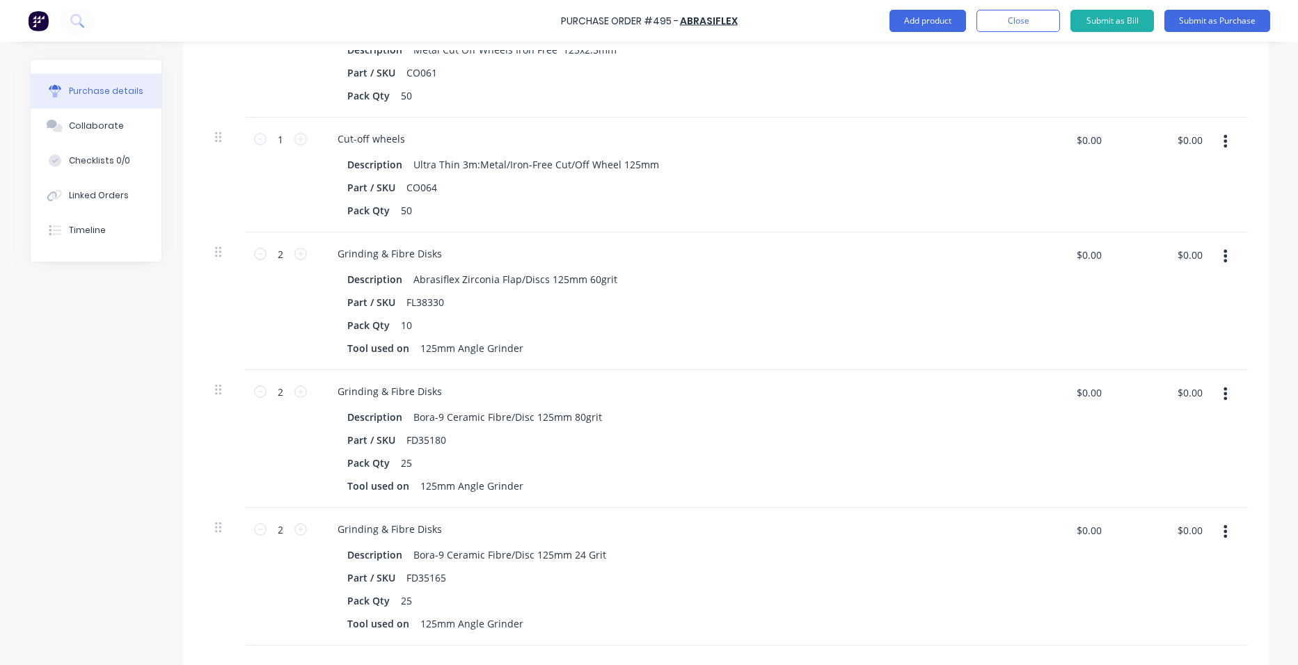
scroll to position [209, 0]
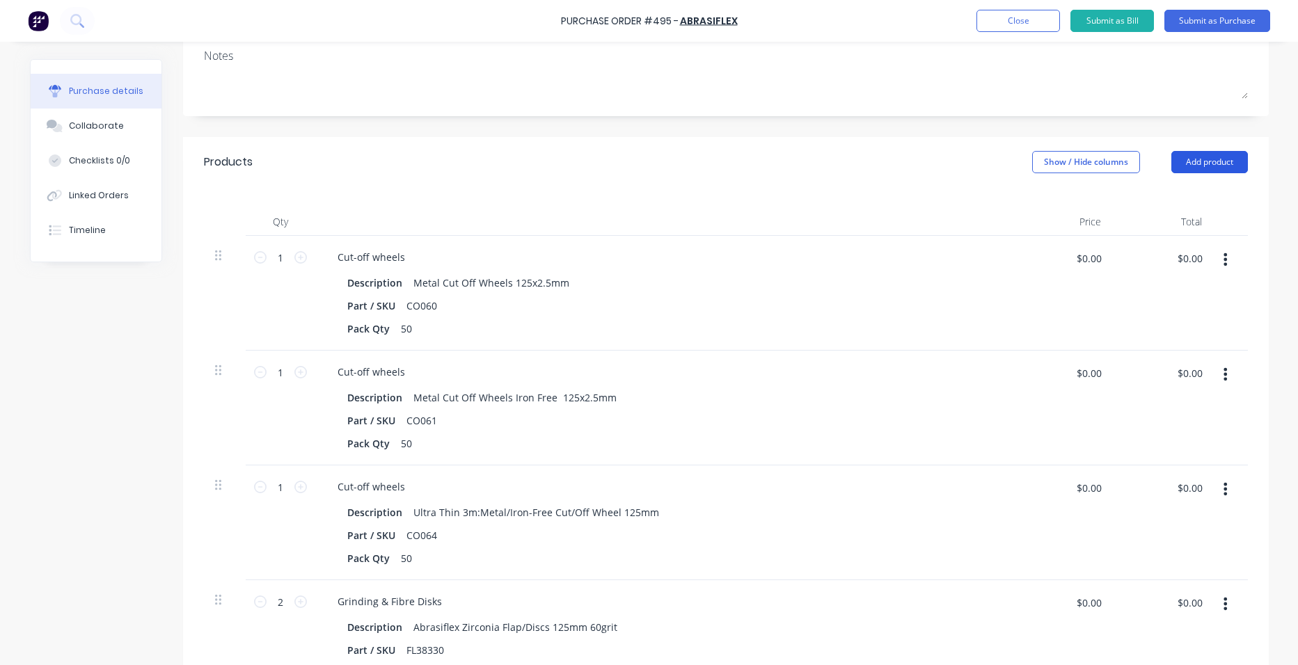
click at [1219, 164] on button "Add product" at bounding box center [1209, 162] width 77 height 22
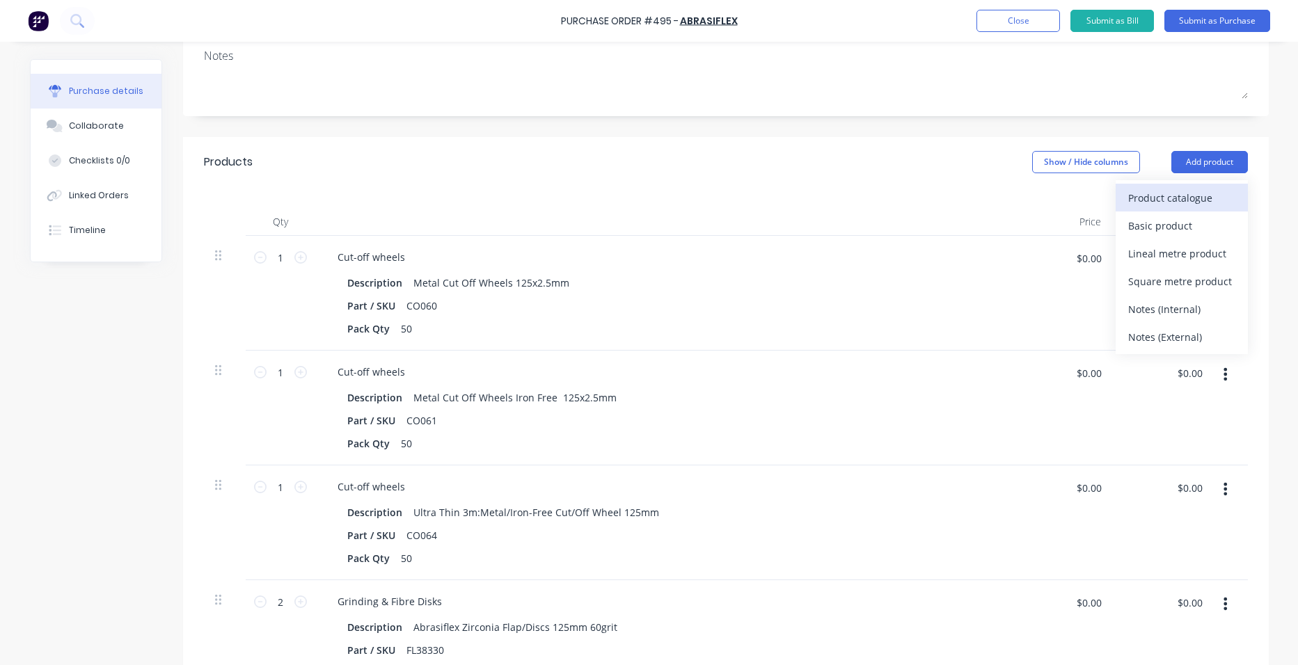
click at [1182, 199] on div "Product catalogue" at bounding box center [1181, 198] width 107 height 20
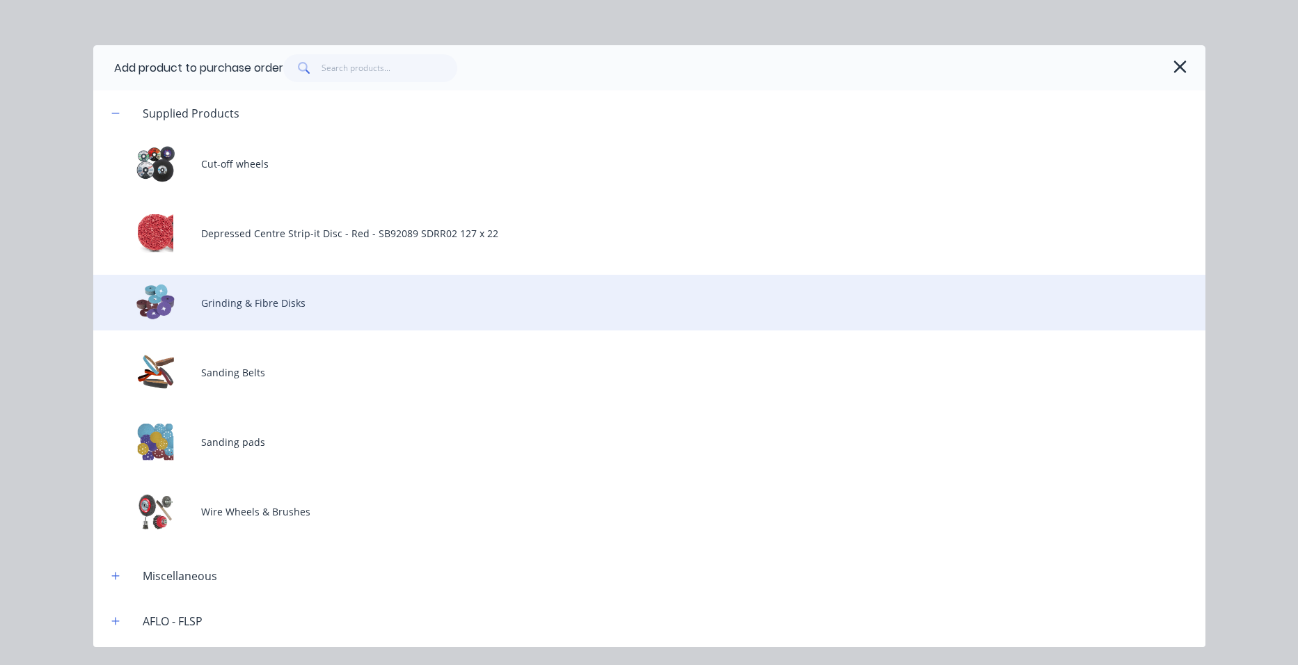
click at [278, 306] on div "Grinding & Fibre Disks" at bounding box center [649, 303] width 1112 height 56
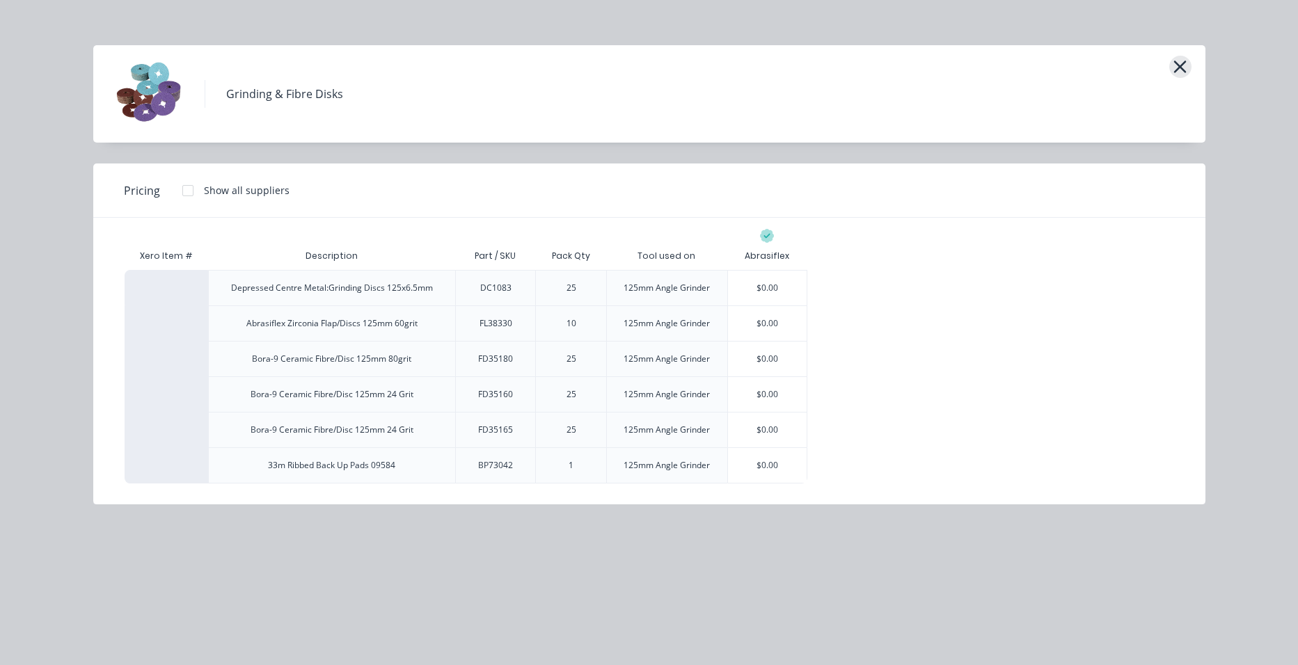
click at [1182, 64] on icon "button" at bounding box center [1179, 66] width 15 height 19
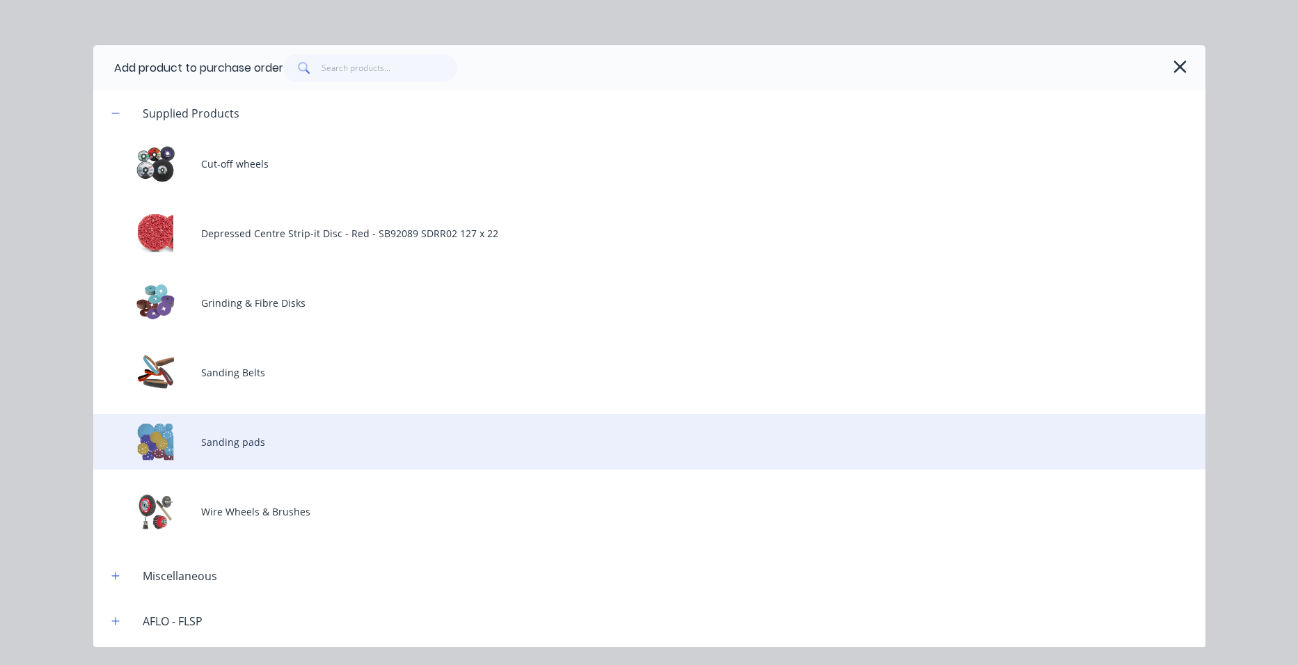
click at [245, 438] on div "Sanding pads" at bounding box center [649, 442] width 1112 height 56
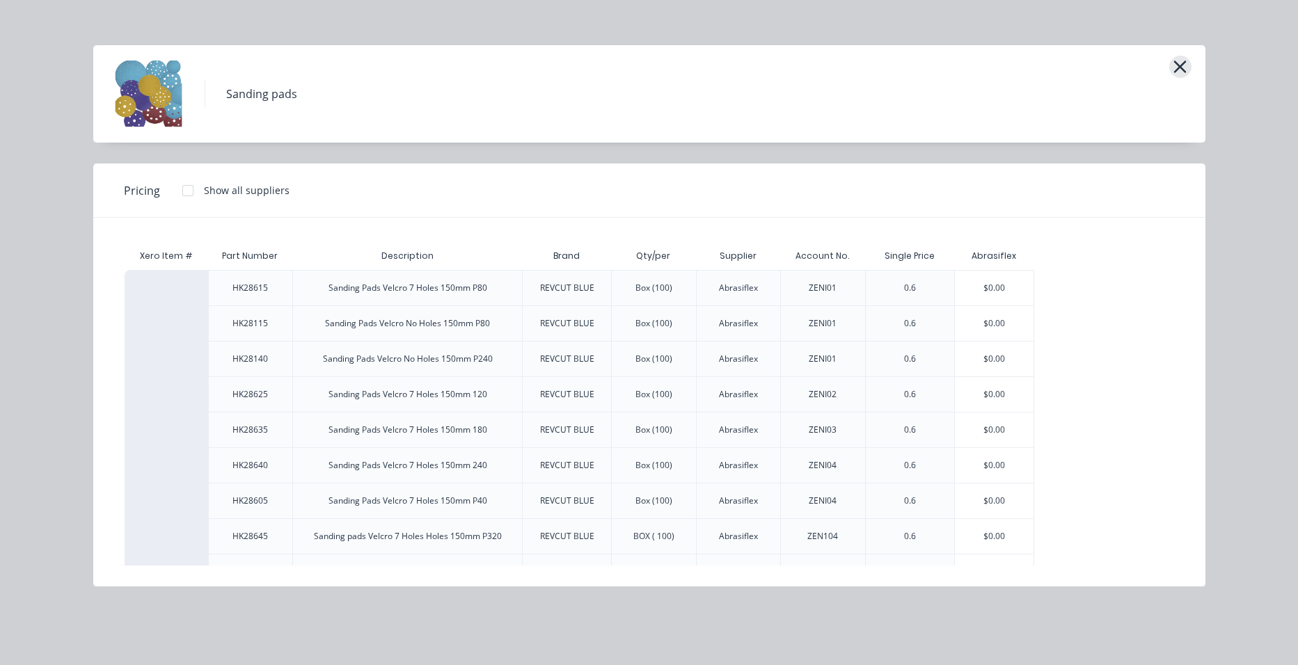
click at [1182, 64] on icon "button" at bounding box center [1180, 67] width 13 height 13
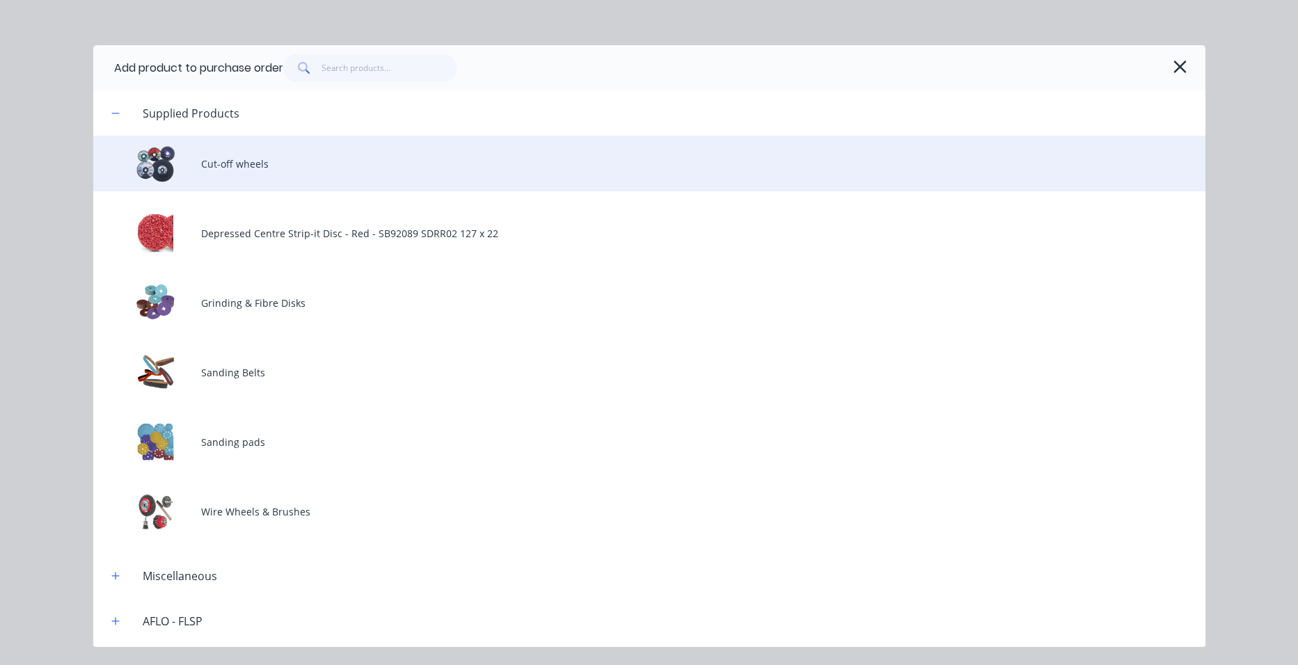
click at [285, 166] on div "Cut-off wheels" at bounding box center [649, 164] width 1112 height 56
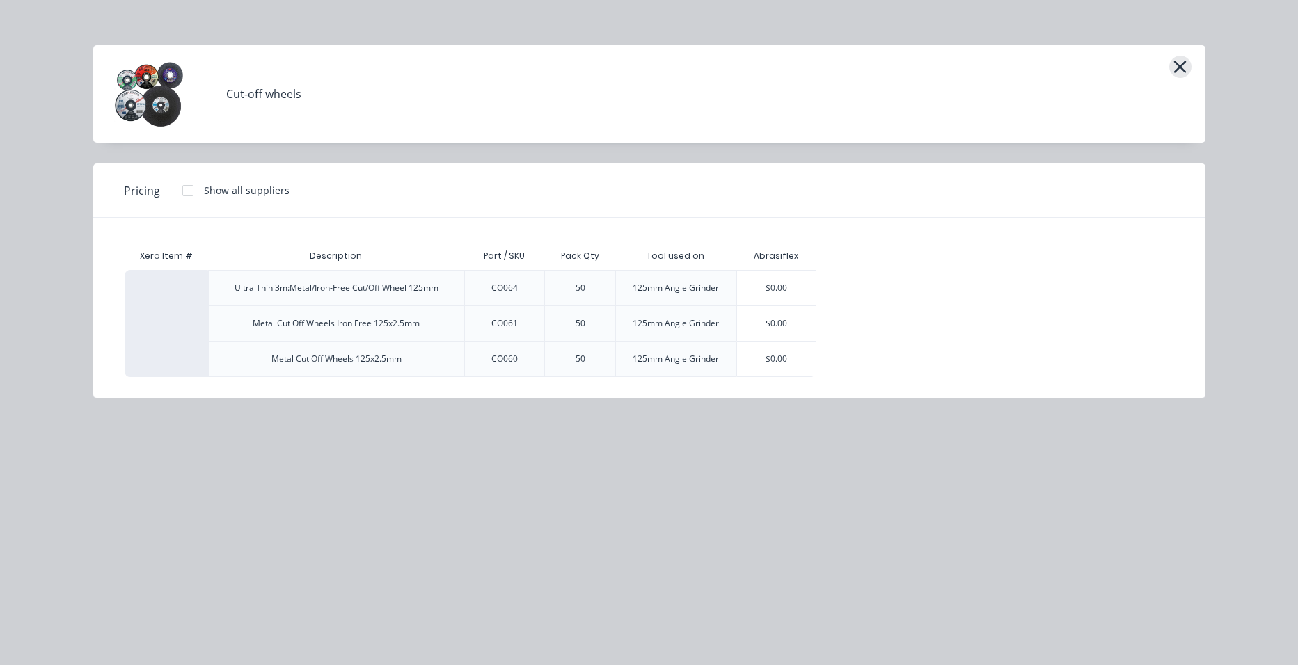
click at [1183, 65] on icon "button" at bounding box center [1179, 66] width 15 height 19
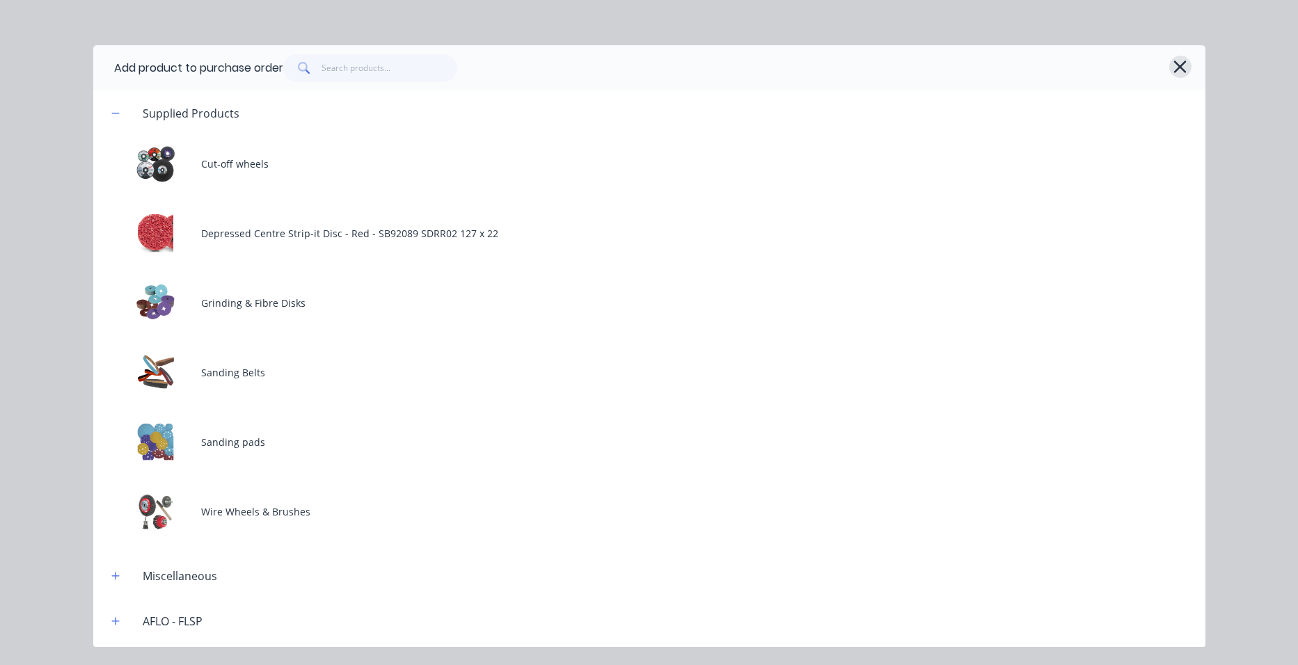
click at [1180, 63] on icon "button" at bounding box center [1179, 66] width 15 height 19
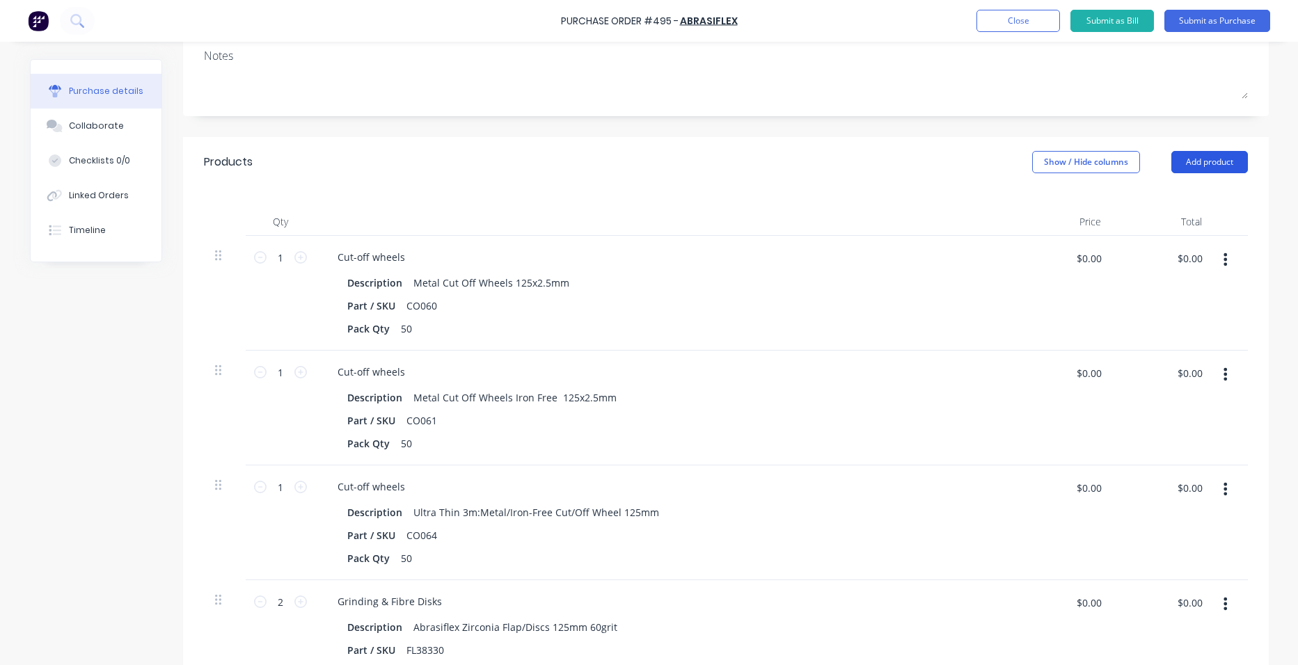
click at [1209, 161] on button "Add product" at bounding box center [1209, 162] width 77 height 22
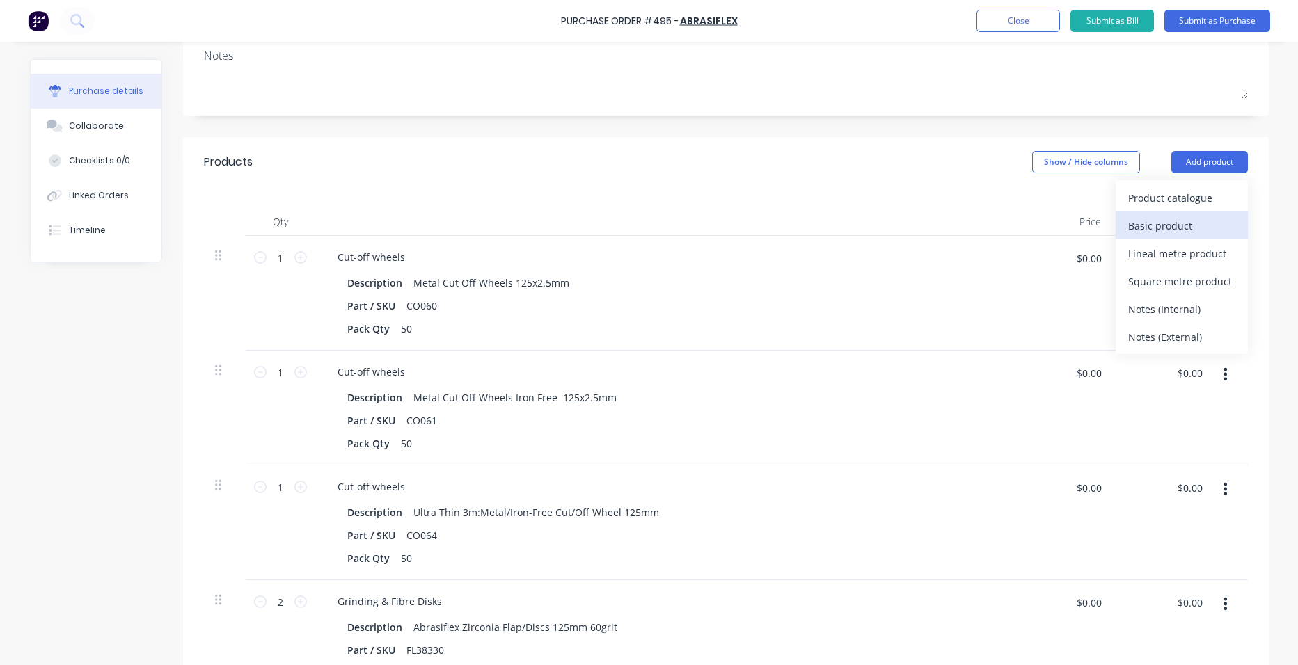
click at [1189, 224] on div "Basic product" at bounding box center [1181, 226] width 107 height 20
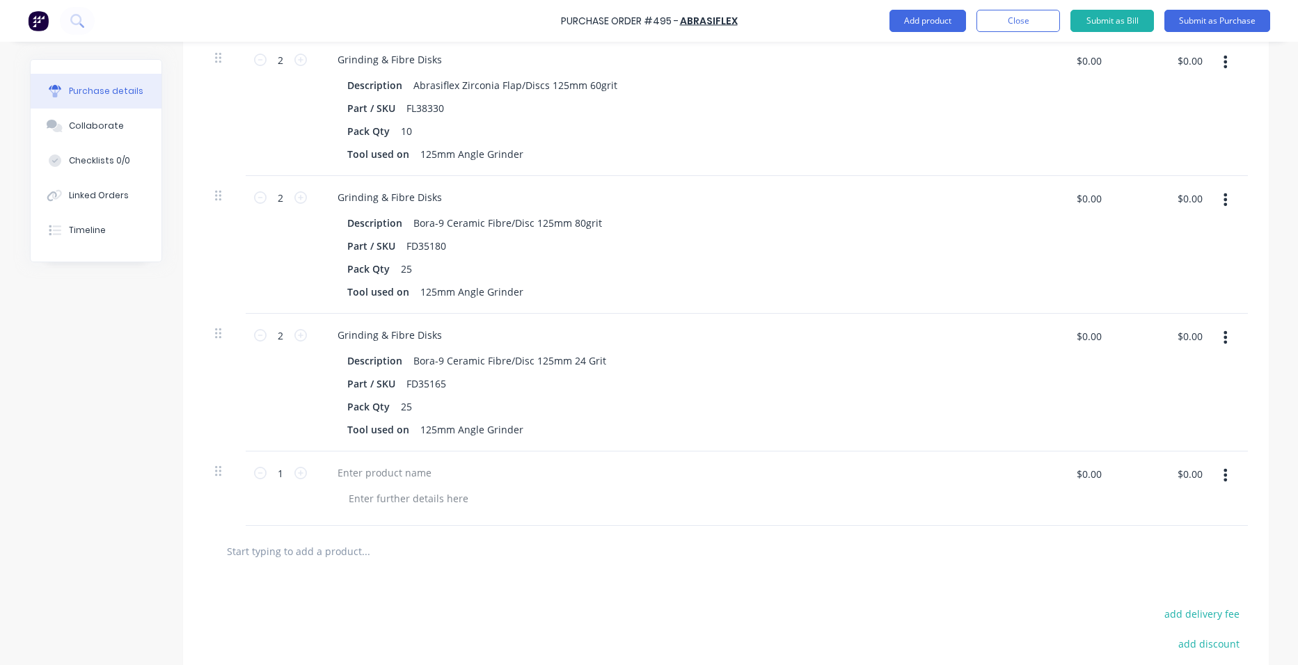
scroll to position [905, 0]
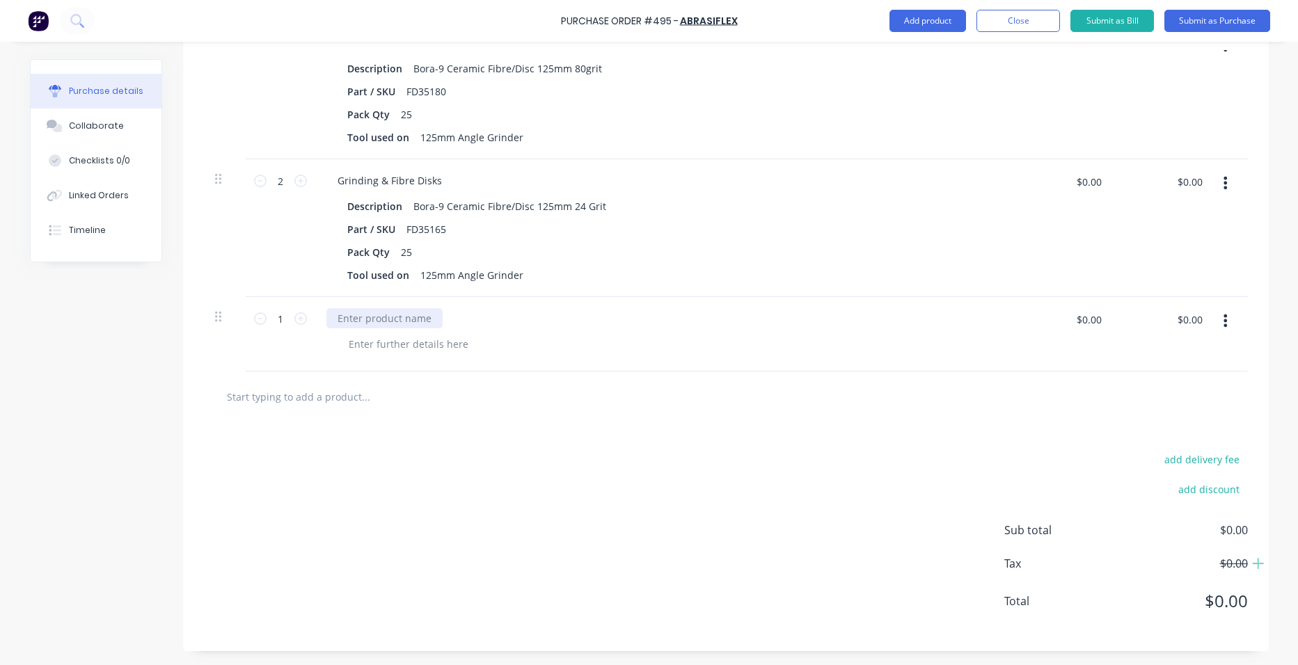
click at [372, 309] on div at bounding box center [384, 318] width 116 height 20
click at [382, 350] on div at bounding box center [408, 344] width 142 height 20
click at [296, 319] on icon at bounding box center [300, 318] width 13 height 13
type input "2"
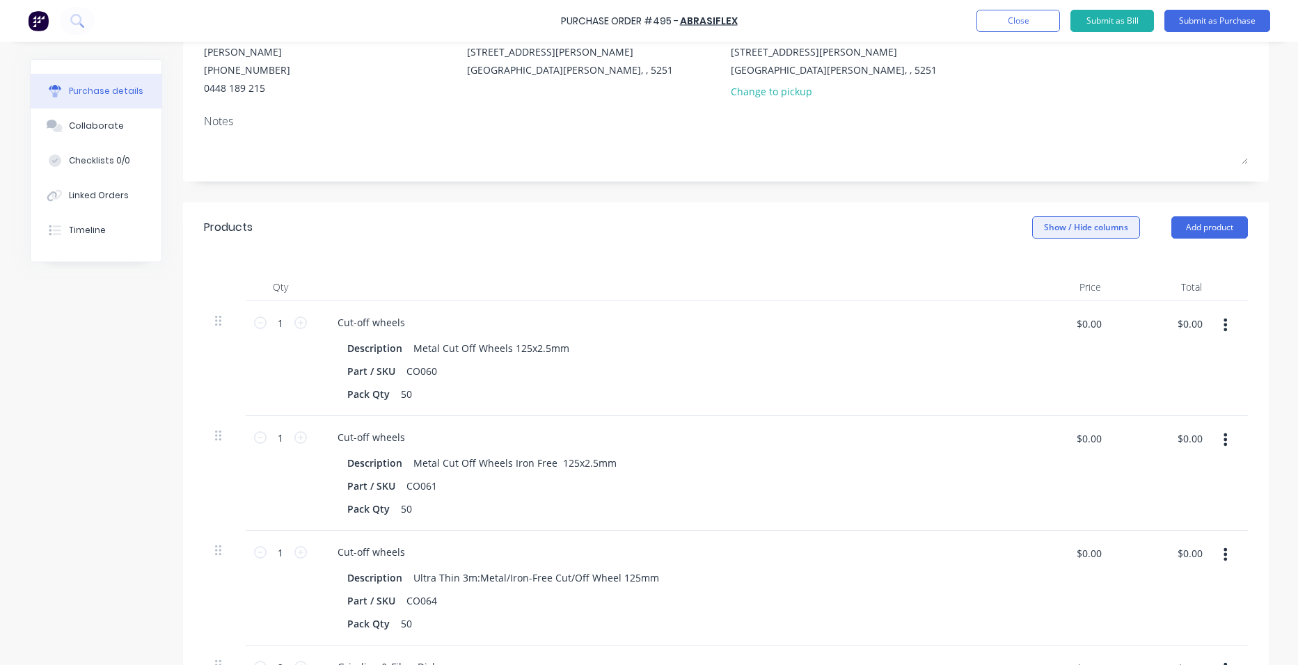
scroll to position [140, 0]
click at [1209, 231] on button "Add product" at bounding box center [1209, 231] width 77 height 22
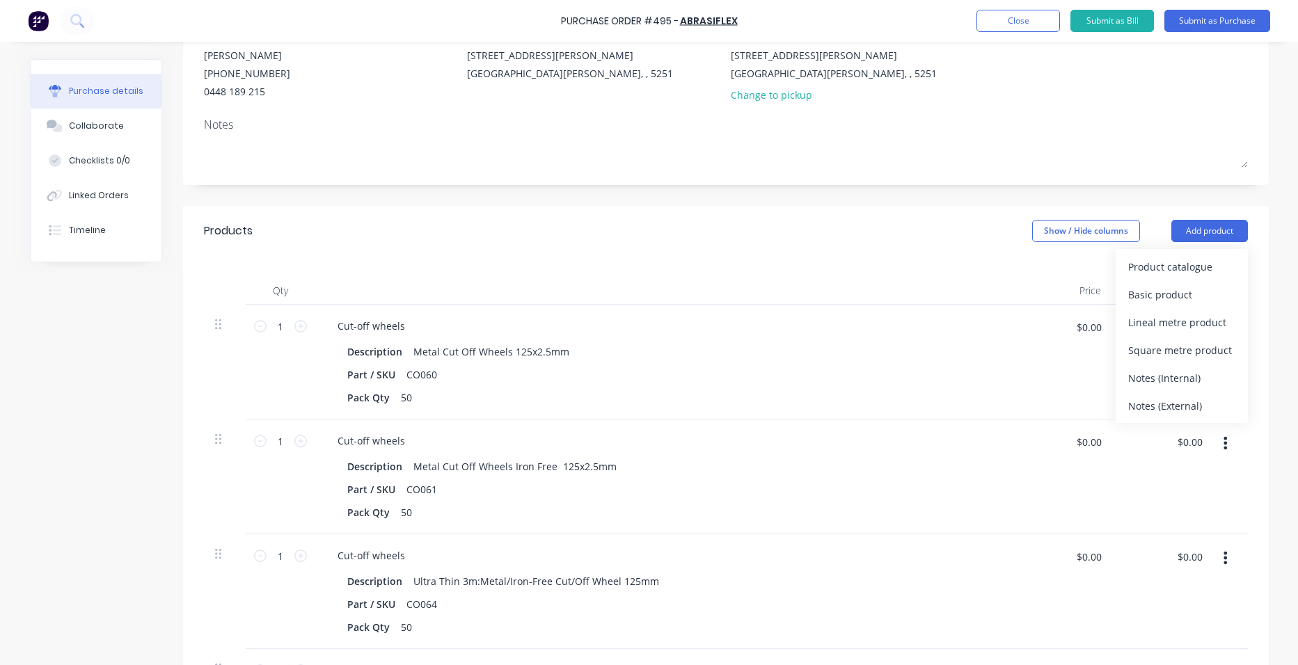
click at [919, 283] on div at bounding box center [663, 291] width 696 height 28
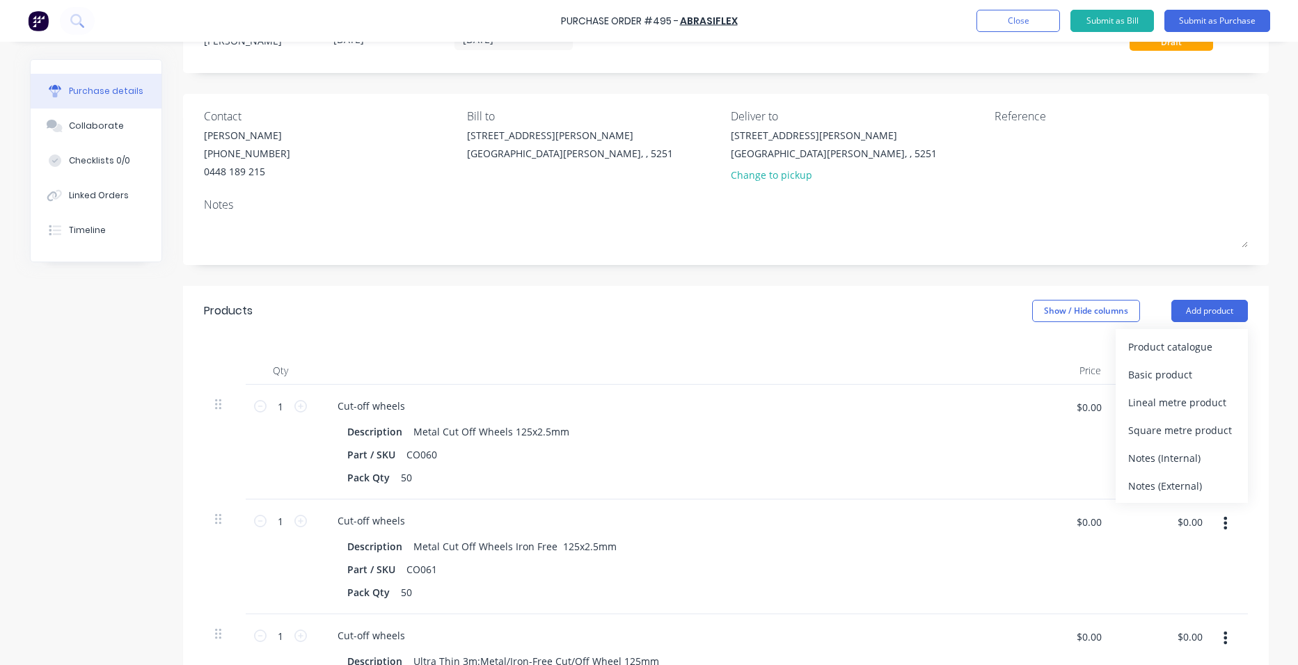
scroll to position [0, 0]
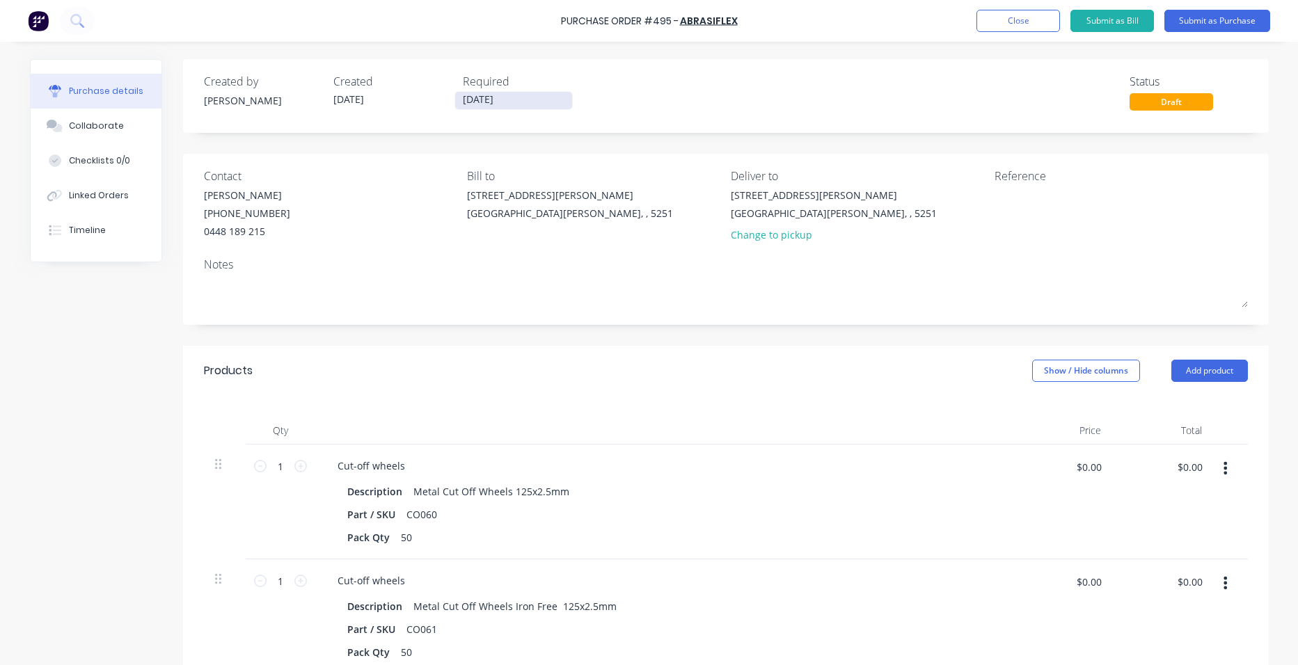
click at [496, 98] on input "[DATE]" at bounding box center [513, 100] width 117 height 17
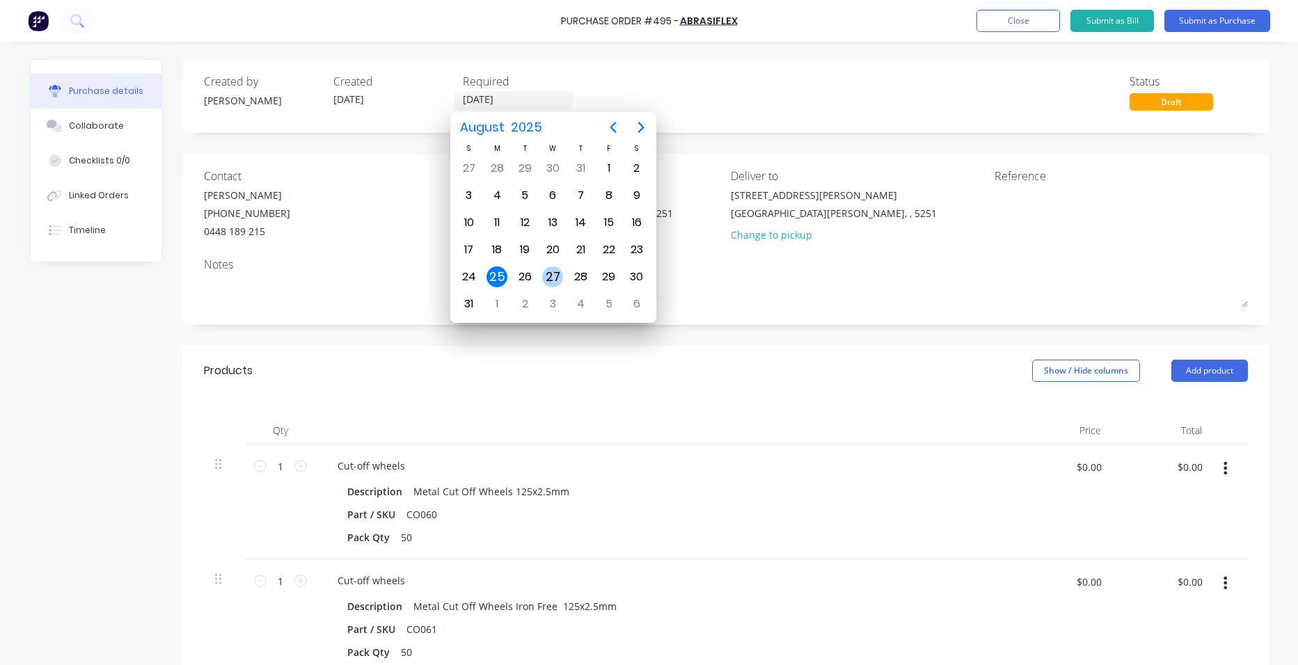
click at [555, 274] on div "27" at bounding box center [552, 277] width 21 height 21
type input "[DATE]"
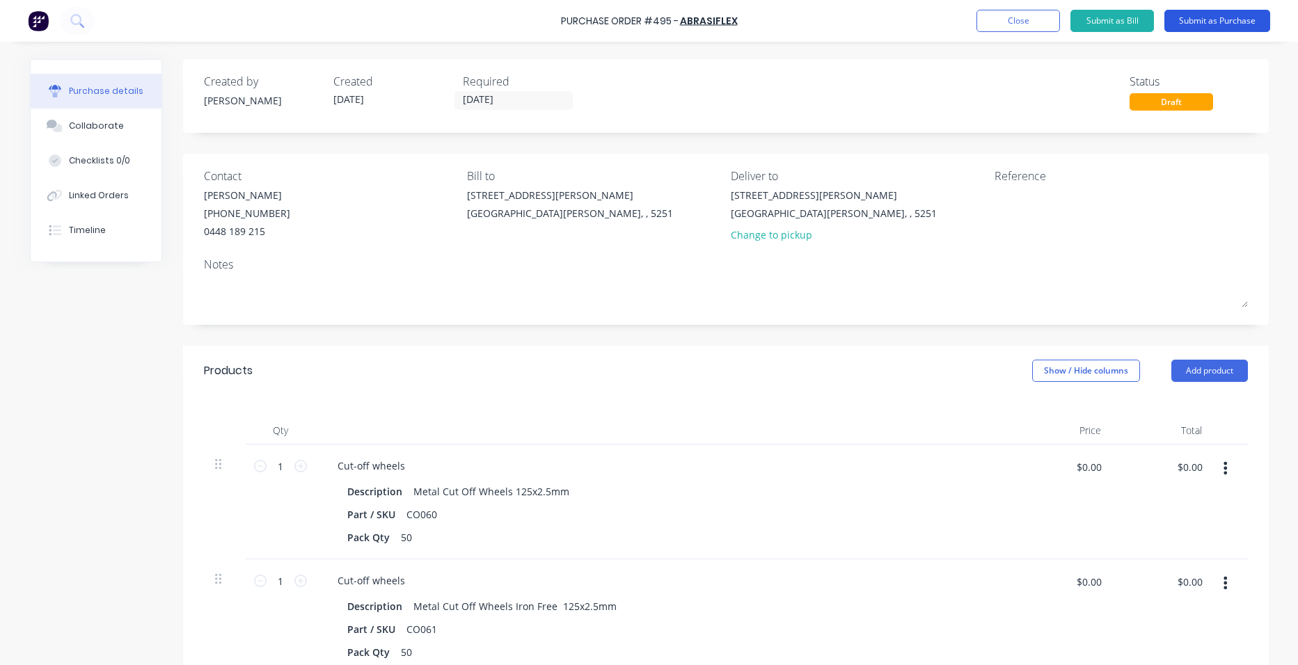
click at [1225, 18] on button "Submit as Purchase" at bounding box center [1217, 21] width 106 height 22
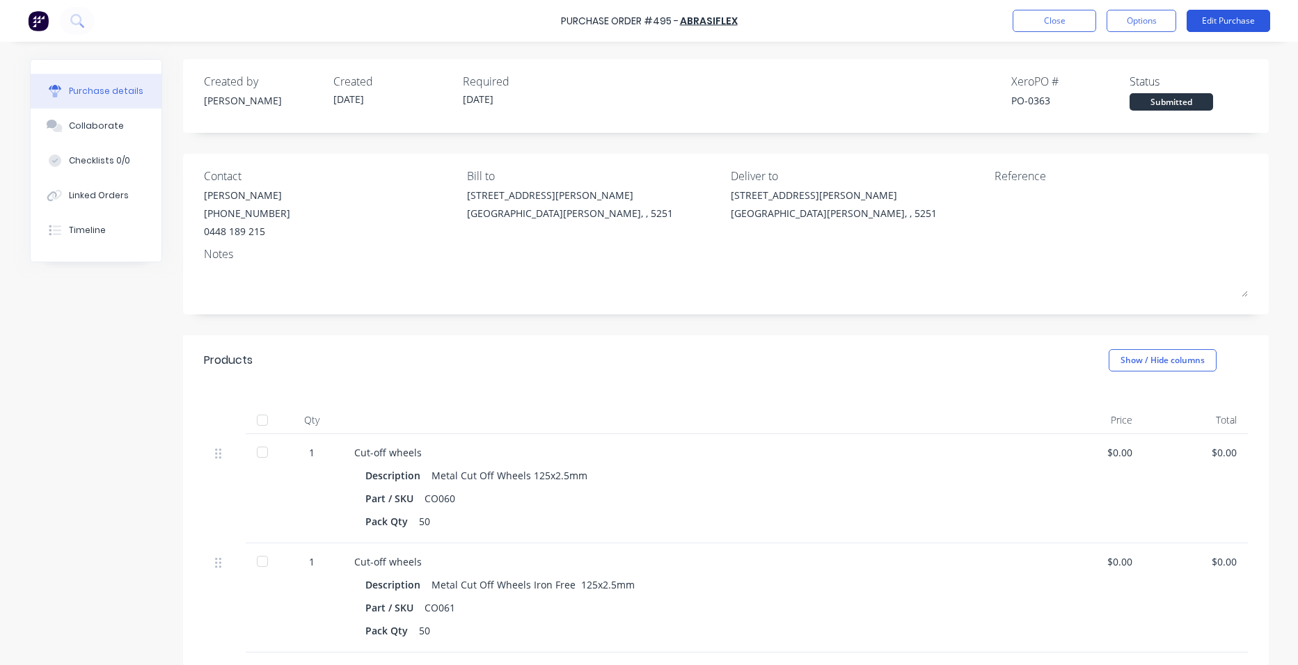
click at [1209, 11] on button "Edit Purchase" at bounding box center [1228, 21] width 84 height 22
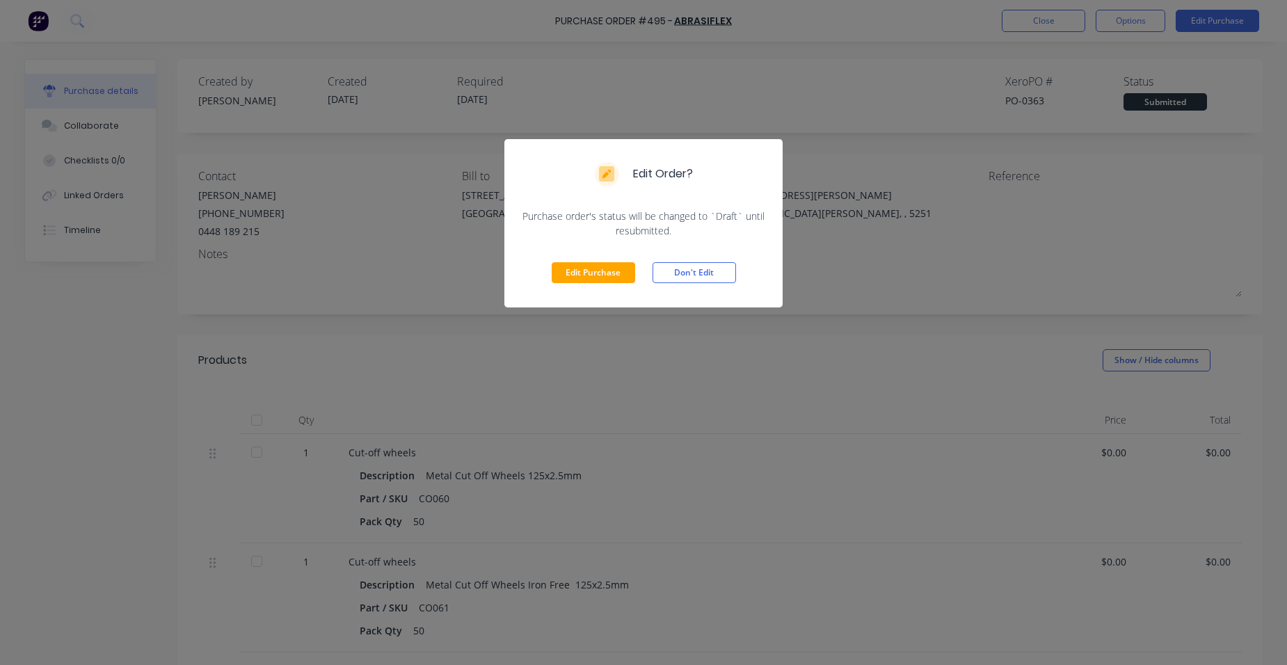
drag, startPoint x: 671, startPoint y: 273, endPoint x: 818, endPoint y: 218, distance: 156.1
click at [674, 272] on button "Don't Edit" at bounding box center [695, 272] width 84 height 21
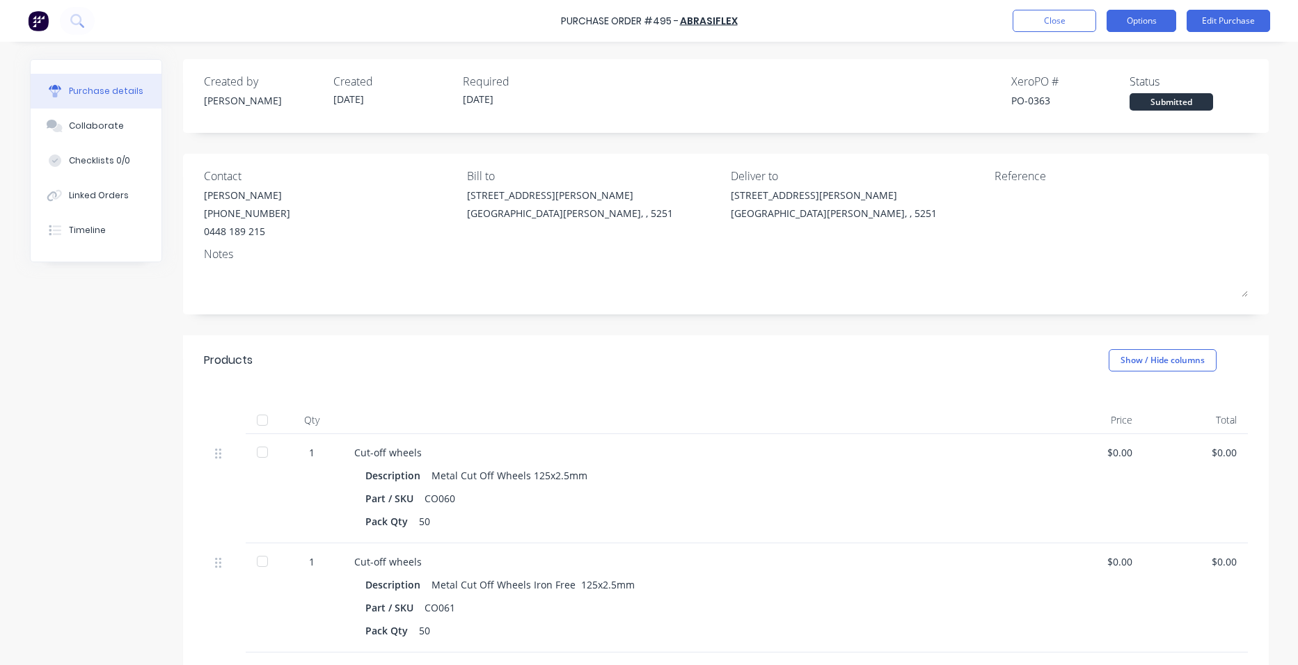
click at [1131, 19] on button "Options" at bounding box center [1141, 21] width 70 height 22
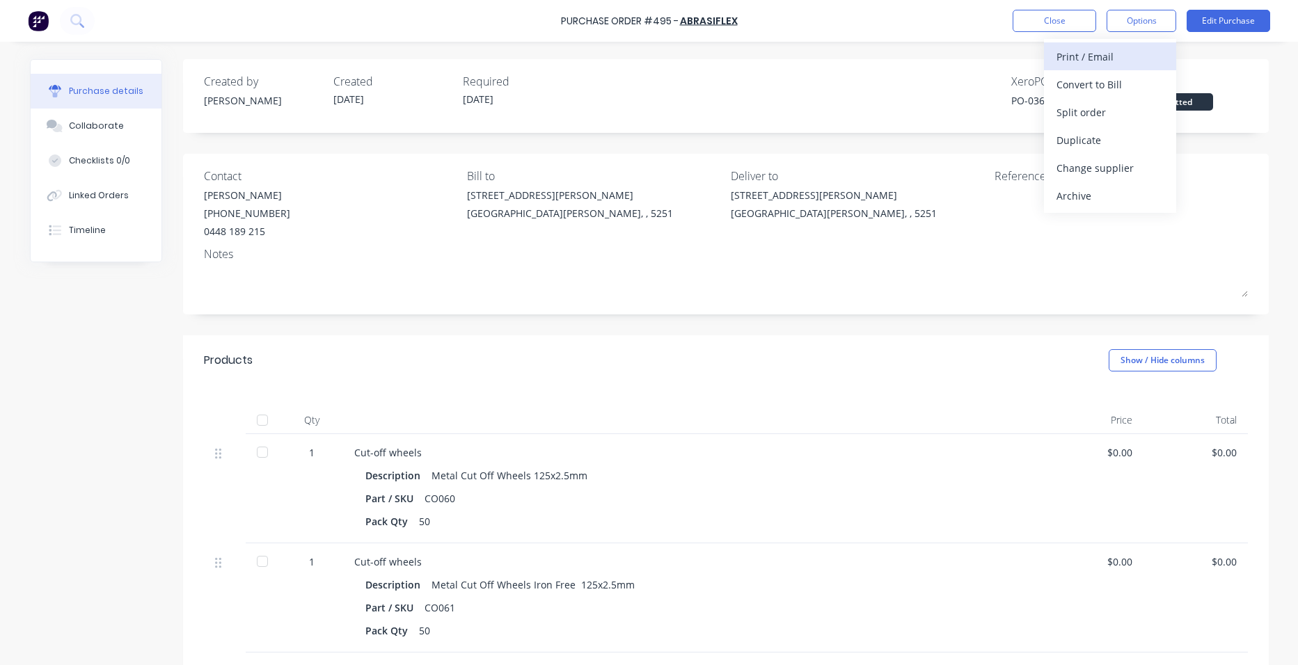
click at [1134, 55] on div "Print / Email" at bounding box center [1109, 57] width 107 height 20
click at [1129, 85] on div "With pricing" at bounding box center [1109, 84] width 107 height 20
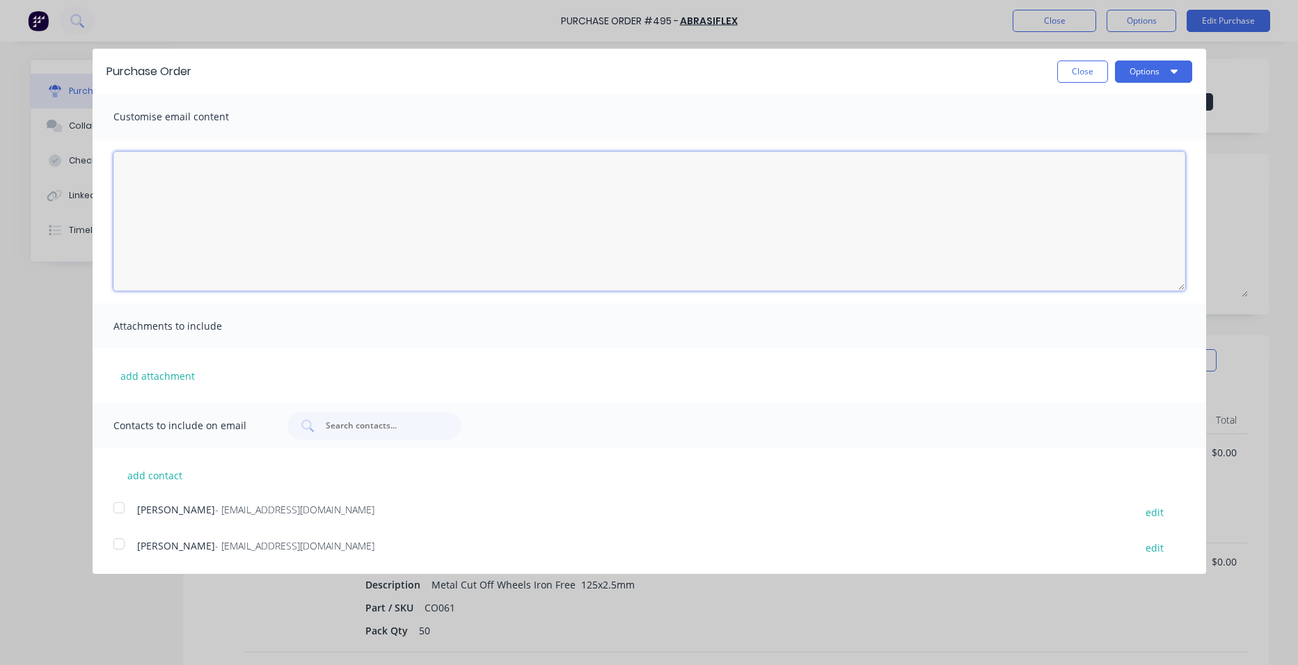
drag, startPoint x: 396, startPoint y: 196, endPoint x: 674, endPoint y: 204, distance: 278.4
click at [406, 194] on textarea "[DATE]" at bounding box center [649, 221] width 1072 height 139
type textarea "S"
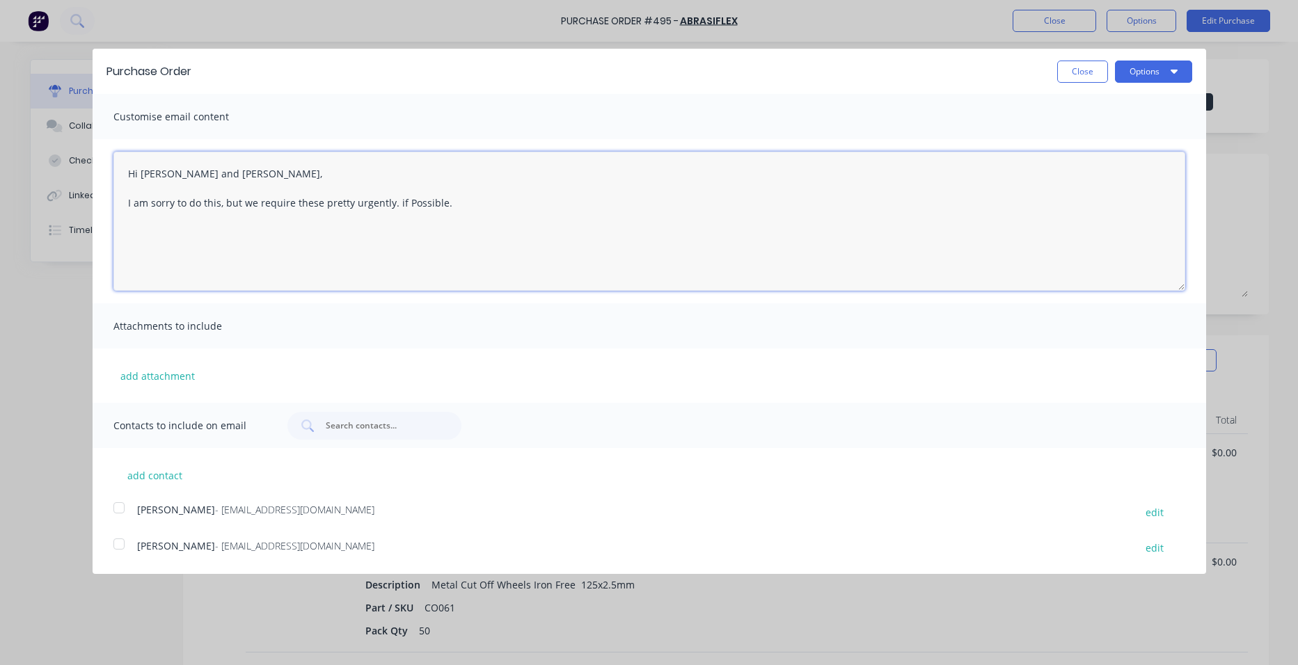
click at [462, 212] on textarea "Hi [PERSON_NAME] and [PERSON_NAME], I am sorry to do this, but we require these…" at bounding box center [649, 221] width 1072 height 139
click at [125, 509] on div at bounding box center [119, 508] width 28 height 28
click at [114, 543] on div at bounding box center [119, 544] width 28 height 28
type textarea "Hi [PERSON_NAME] and [PERSON_NAME], I am sorry to do this, but we require these…"
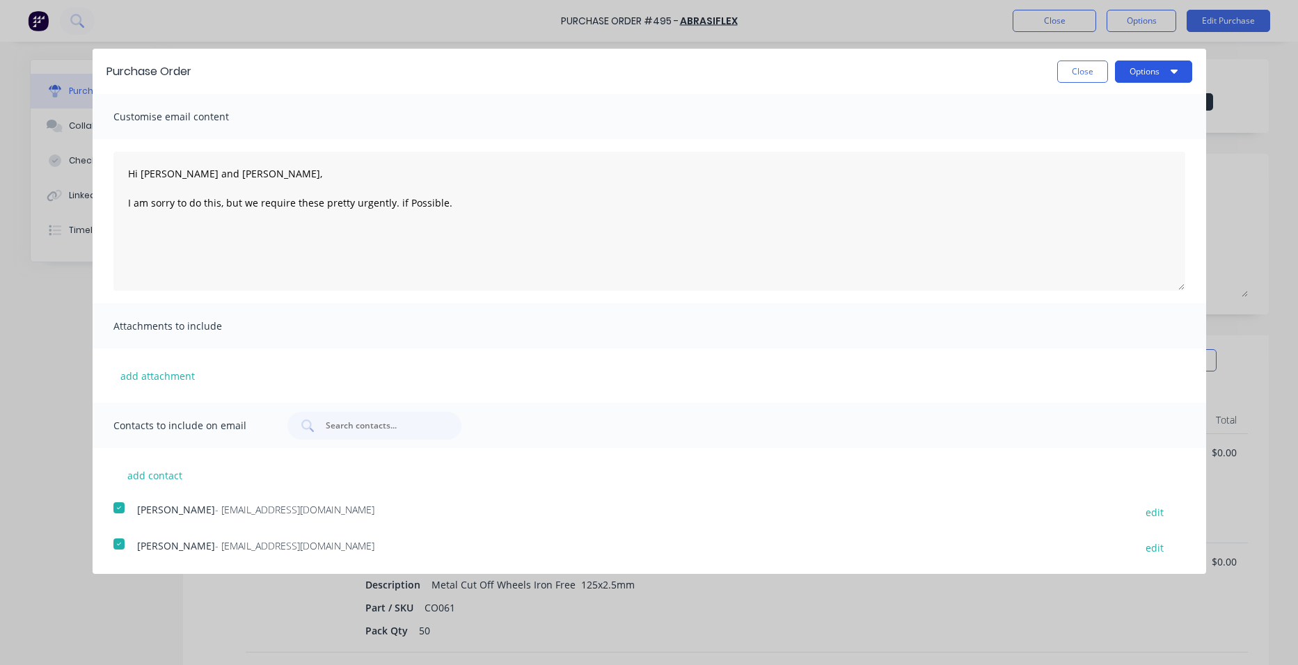
click at [1156, 69] on button "Options" at bounding box center [1153, 72] width 77 height 22
click at [1141, 128] on div "Email" at bounding box center [1125, 135] width 107 height 20
